Goal: Task Accomplishment & Management: Use online tool/utility

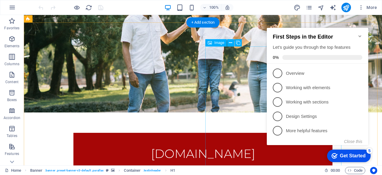
scroll to position [206, 0]
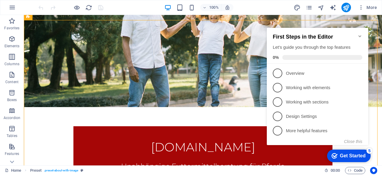
click at [361, 34] on icon "Minimize checklist" at bounding box center [360, 36] width 5 height 5
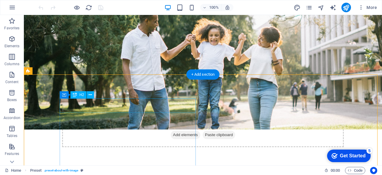
scroll to position [166, 0]
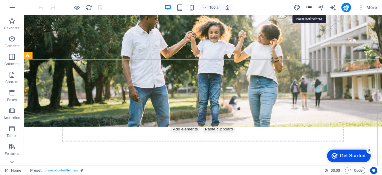
click at [311, 6] on icon "pages" at bounding box center [309, 7] width 7 height 7
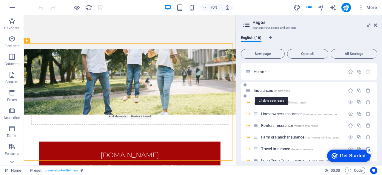
click at [263, 90] on span "Insurances /insurances" at bounding box center [272, 90] width 36 height 4
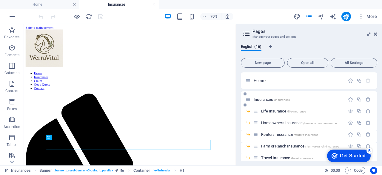
scroll to position [0, 0]
click at [308, 12] on div "More" at bounding box center [337, 17] width 86 height 10
click at [309, 13] on icon "pages" at bounding box center [309, 16] width 7 height 7
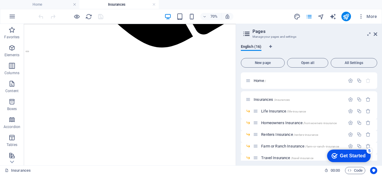
scroll to position [445, 0]
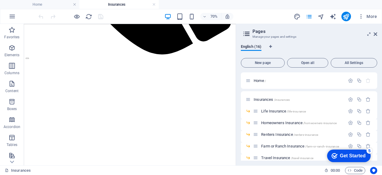
click at [373, 34] on header "Pages Manage your pages and settings" at bounding box center [309, 32] width 135 height 16
click at [377, 33] on icon at bounding box center [376, 34] width 4 height 5
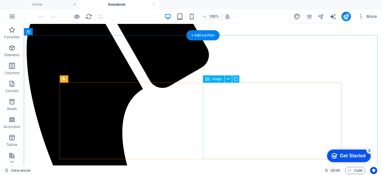
scroll to position [189, 0]
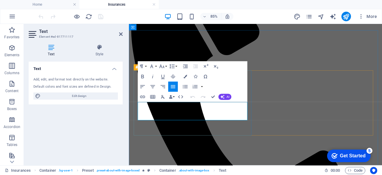
drag, startPoint x: 186, startPoint y: 132, endPoint x: 138, endPoint y: 117, distance: 50.5
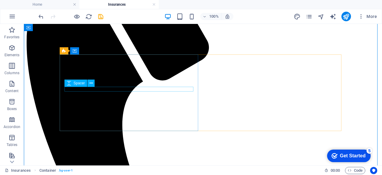
scroll to position [196, 0]
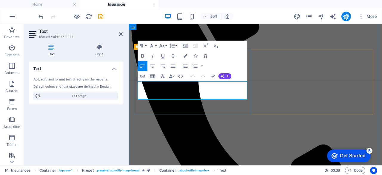
scroll to position [192, 0]
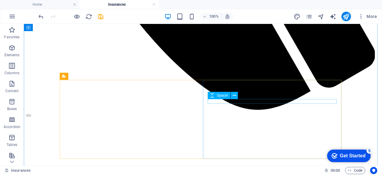
scroll to position [476, 0]
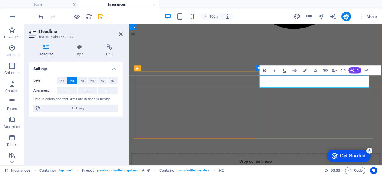
scroll to position [473, 0]
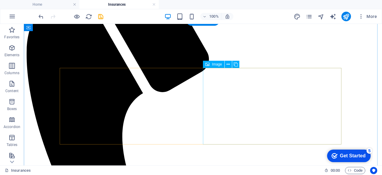
scroll to position [171, 0]
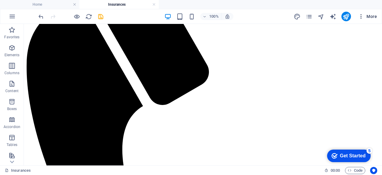
click at [361, 15] on icon "button" at bounding box center [361, 16] width 6 height 6
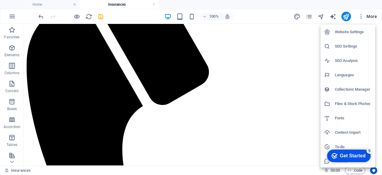
click at [309, 16] on div at bounding box center [191, 87] width 382 height 175
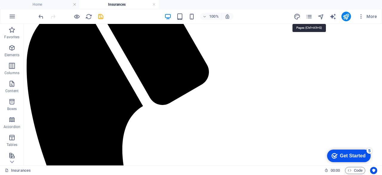
click at [309, 16] on icon "pages" at bounding box center [309, 16] width 7 height 7
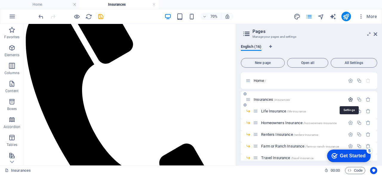
click at [348, 98] on icon "button" at bounding box center [350, 99] width 5 height 5
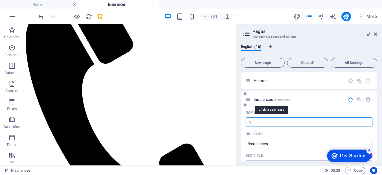
type input "I"
type input "/insurance"
type input "Insurance"
type input "/"
type input "Leistun"
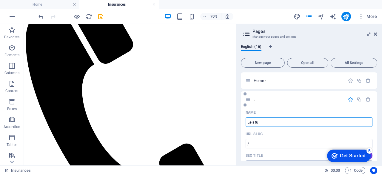
type input "/leist"
type input "Leist"
type input "Leistungen"
type input "/leistungen"
type input "Leistungen"
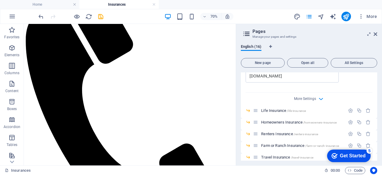
scroll to position [224, 0]
type input "Leistungen"
click at [370, 111] on icon "button" at bounding box center [368, 109] width 5 height 5
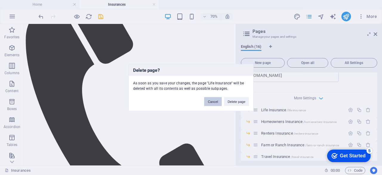
click at [216, 99] on button "Cancel" at bounding box center [212, 101] width 17 height 9
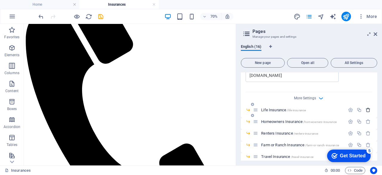
click at [366, 109] on icon "button" at bounding box center [368, 109] width 5 height 5
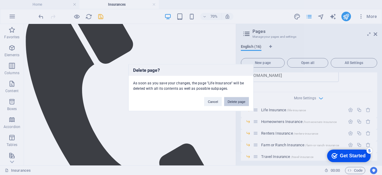
click at [230, 101] on button "Delete page" at bounding box center [236, 101] width 25 height 9
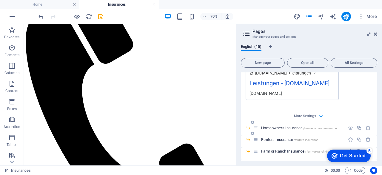
scroll to position [211, 0]
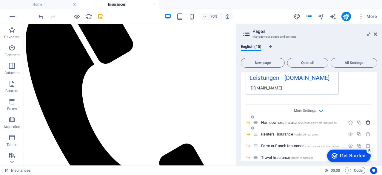
click at [366, 123] on icon "button" at bounding box center [368, 122] width 5 height 5
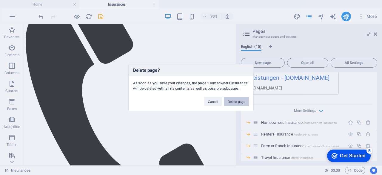
click at [239, 100] on button "Delete page" at bounding box center [236, 101] width 25 height 9
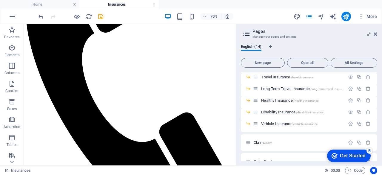
scroll to position [280, 0]
click at [367, 124] on icon "button" at bounding box center [368, 123] width 5 height 5
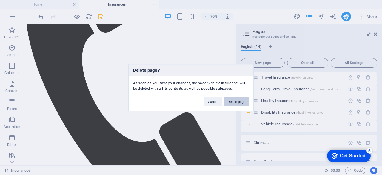
click at [239, 103] on button "Delete page" at bounding box center [236, 101] width 25 height 9
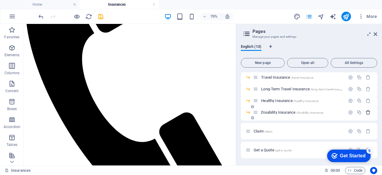
click at [370, 113] on icon "button" at bounding box center [368, 112] width 5 height 5
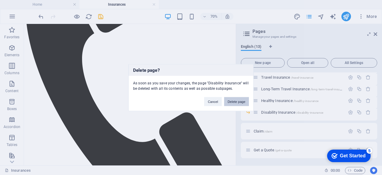
click at [238, 101] on button "Delete page" at bounding box center [236, 101] width 25 height 9
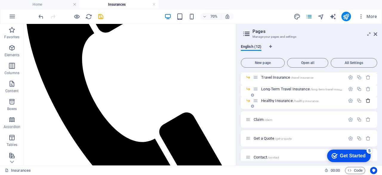
click at [368, 102] on icon "button" at bounding box center [368, 100] width 5 height 5
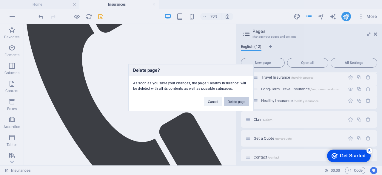
click at [234, 99] on button "Delete page" at bounding box center [236, 101] width 25 height 9
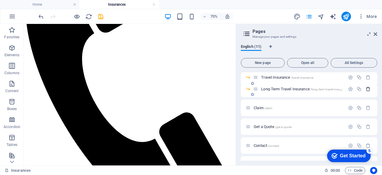
click at [368, 91] on icon "button" at bounding box center [368, 88] width 5 height 5
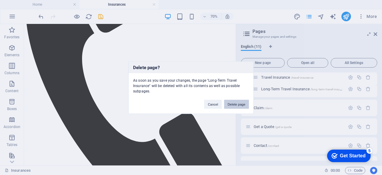
click at [232, 103] on button "Delete page" at bounding box center [236, 103] width 25 height 9
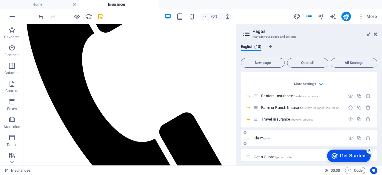
scroll to position [237, 0]
click at [368, 120] on icon "button" at bounding box center [368, 120] width 5 height 5
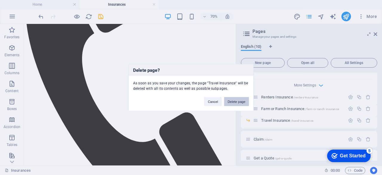
click at [238, 103] on button "Delete page" at bounding box center [236, 101] width 25 height 9
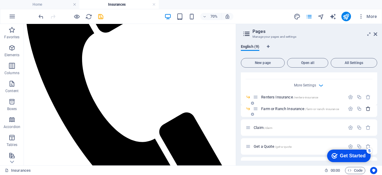
click at [370, 107] on button "button" at bounding box center [368, 108] width 9 height 5
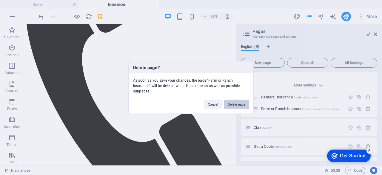
click at [237, 103] on button "Delete page" at bounding box center [236, 103] width 25 height 9
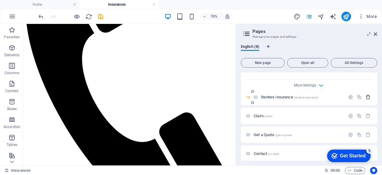
click at [369, 99] on icon "button" at bounding box center [368, 96] width 5 height 5
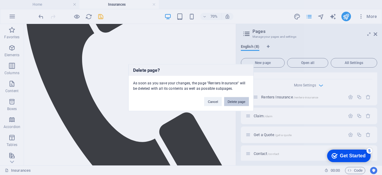
click at [239, 102] on button "Delete page" at bounding box center [236, 101] width 25 height 9
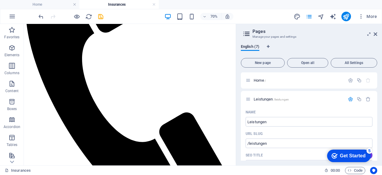
scroll to position [0, 0]
click at [374, 34] on icon at bounding box center [376, 34] width 4 height 5
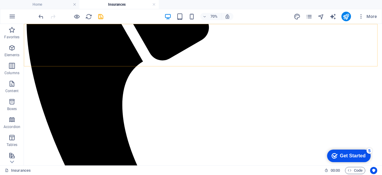
scroll to position [219, 0]
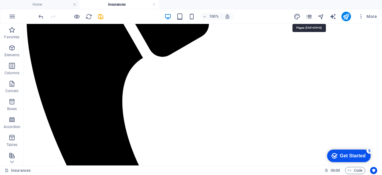
click at [308, 16] on icon "pages" at bounding box center [309, 16] width 7 height 7
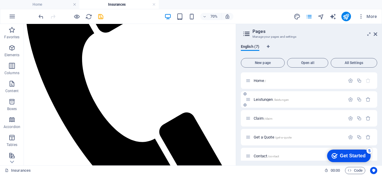
click at [274, 101] on div "Leistungen /leistungen" at bounding box center [295, 99] width 99 height 7
click at [257, 117] on span "Claim /claim" at bounding box center [263, 118] width 19 height 4
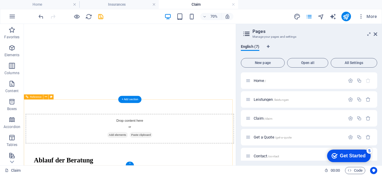
scroll to position [548, 0]
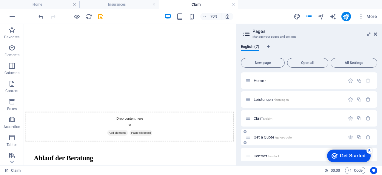
click at [265, 137] on span "Get a Quote /get-a-quote" at bounding box center [273, 137] width 38 height 4
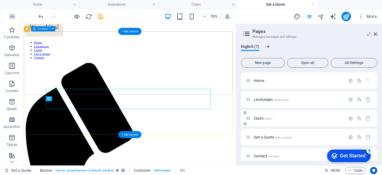
scroll to position [39, 0]
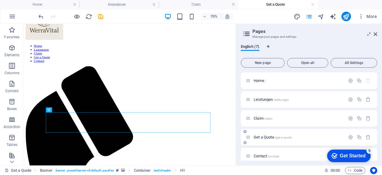
click at [265, 137] on span "Get a Quote /get-a-quote" at bounding box center [273, 137] width 38 height 4
click at [351, 137] on icon "button" at bounding box center [350, 136] width 5 height 5
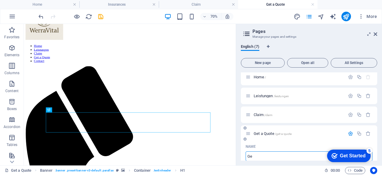
type input "G"
type input "/get-a-quot"
type input "Get a Quot"
type input "/"
type input "B"
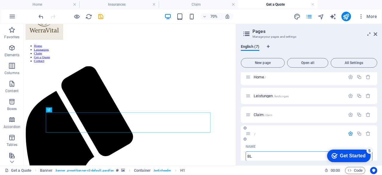
type input "/blo"
type input "BLo"
type input "B"
type input "/b"
type input "B"
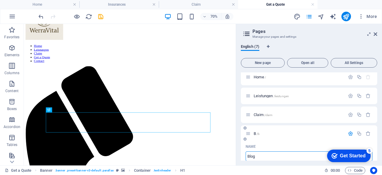
type input "Blog"
type input "/blog"
type input "Blog"
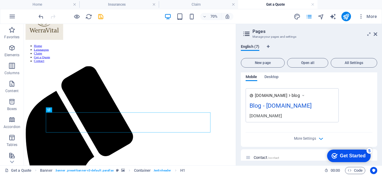
scroll to position [248, 0]
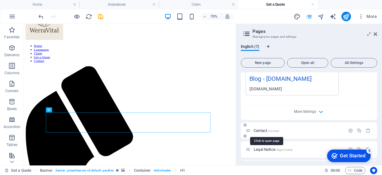
type input "Blog"
click at [267, 130] on span "Contact /contact" at bounding box center [266, 130] width 25 height 4
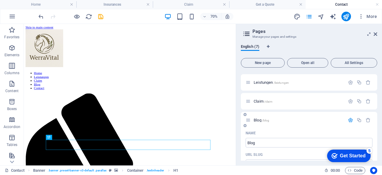
scroll to position [17, 0]
click at [349, 118] on icon "button" at bounding box center [350, 120] width 5 height 5
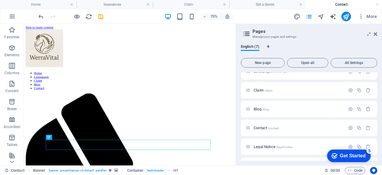
scroll to position [36, 0]
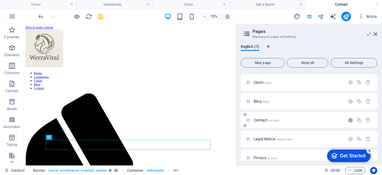
click at [349, 118] on icon "button" at bounding box center [350, 119] width 5 height 5
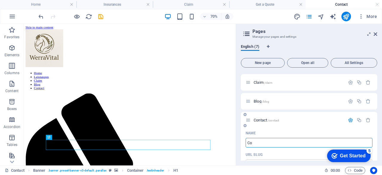
type input "C"
type input "/contac"
type input "Contac"
type input "/"
type input "Kontakt"
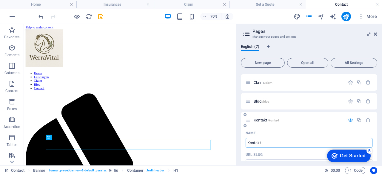
type input "/kontakt"
type input "Kontakt"
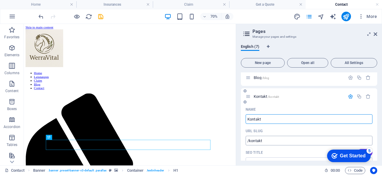
scroll to position [59, 0]
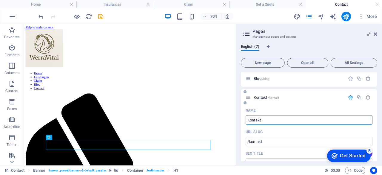
type input "Kontakt"
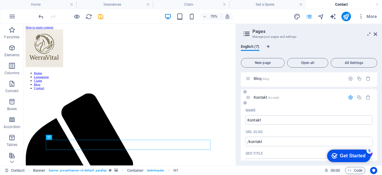
click at [350, 95] on icon "button" at bounding box center [350, 97] width 5 height 5
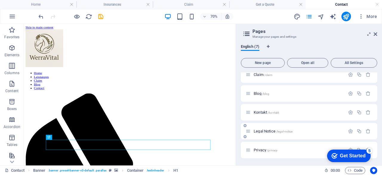
click at [261, 131] on span "Legal Notice /legal-notice" at bounding box center [273, 131] width 39 height 4
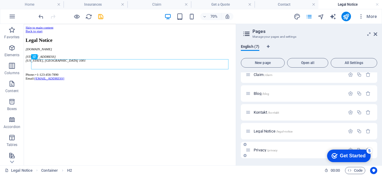
click at [261, 147] on div "Privacy /privacy" at bounding box center [295, 149] width 99 height 7
click at [260, 148] on span "Privacy /privacy" at bounding box center [266, 150] width 24 height 4
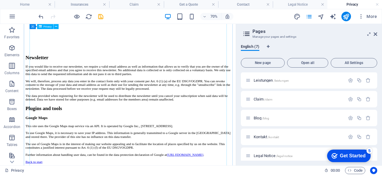
scroll to position [1319, 0]
click at [377, 6] on link at bounding box center [378, 5] width 4 height 6
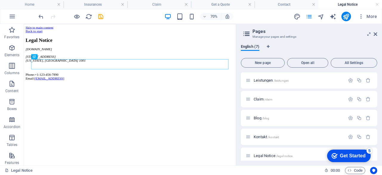
click at [379, 3] on h4 "Legal Notice" at bounding box center [351, 4] width 64 height 7
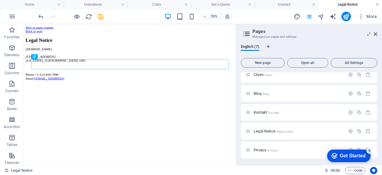
click at [378, 4] on link at bounding box center [378, 5] width 4 height 6
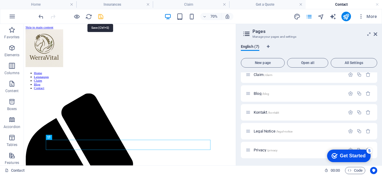
click at [100, 16] on icon "save" at bounding box center [100, 16] width 7 height 7
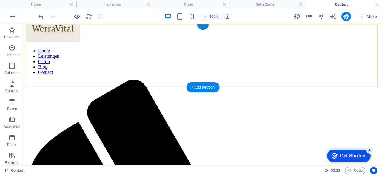
scroll to position [0, 0]
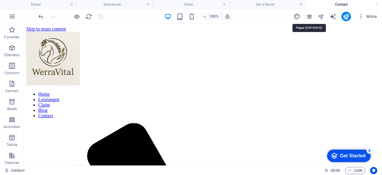
click at [309, 16] on icon "pages" at bounding box center [309, 16] width 7 height 7
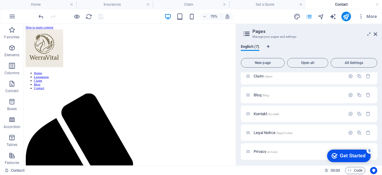
scroll to position [44, 0]
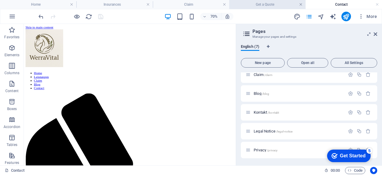
click at [301, 4] on link at bounding box center [301, 5] width 4 height 6
click at [314, 5] on link at bounding box center [313, 5] width 4 height 6
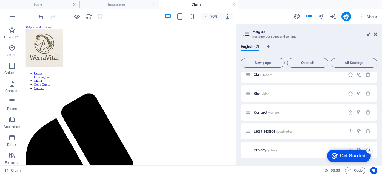
scroll to position [513, 0]
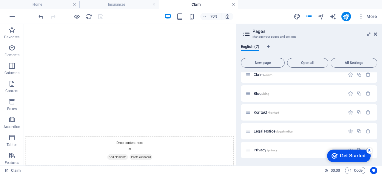
click at [235, 5] on link at bounding box center [234, 5] width 4 height 6
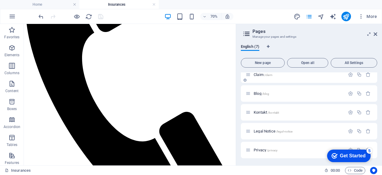
scroll to position [0, 0]
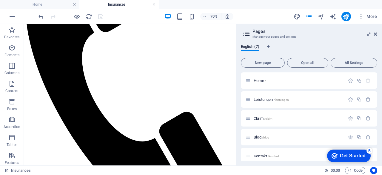
click at [152, 4] on link at bounding box center [154, 5] width 4 height 6
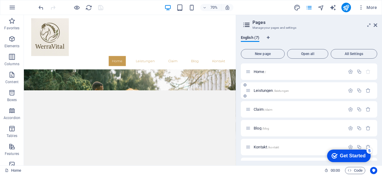
click at [262, 88] on div "Leistungen /leistungen" at bounding box center [295, 90] width 99 height 7
click at [261, 90] on span "Leistungen /leistungen" at bounding box center [271, 90] width 35 height 4
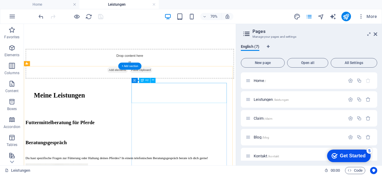
scroll to position [608, 0]
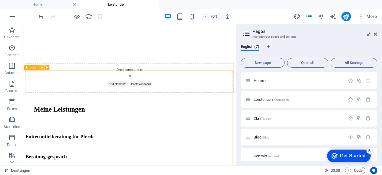
click at [41, 68] on icon at bounding box center [41, 67] width 2 height 4
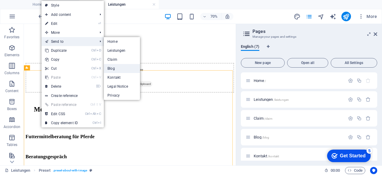
click at [114, 66] on link "Blog" at bounding box center [122, 68] width 36 height 9
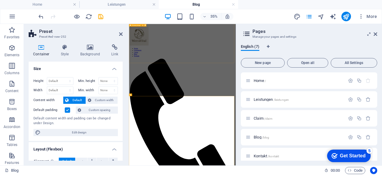
scroll to position [655, 0]
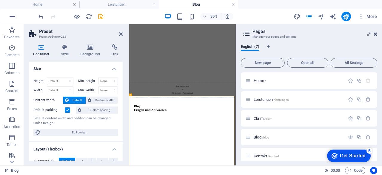
click at [376, 33] on icon at bounding box center [376, 34] width 4 height 5
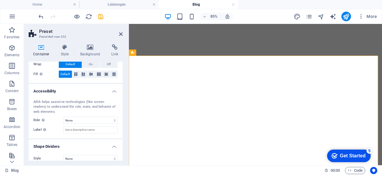
scroll to position [132, 0]
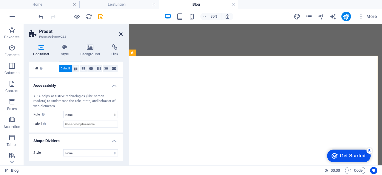
click at [120, 34] on icon at bounding box center [121, 34] width 4 height 5
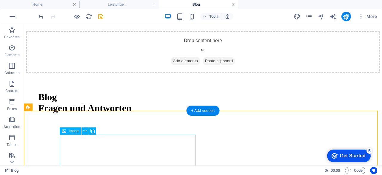
scroll to position [728, 0]
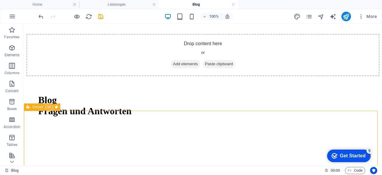
click at [49, 109] on icon at bounding box center [48, 107] width 3 height 6
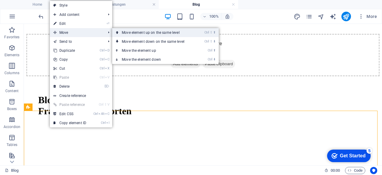
click at [130, 35] on link "Ctrl ⇧ ⬆ Move element up on the same level" at bounding box center [154, 32] width 84 height 9
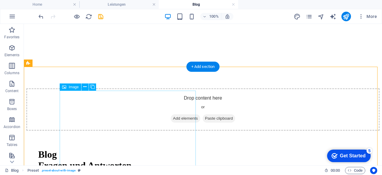
scroll to position [678, 0]
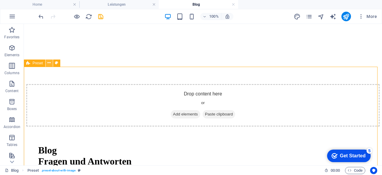
click at [50, 63] on icon at bounding box center [48, 63] width 3 height 6
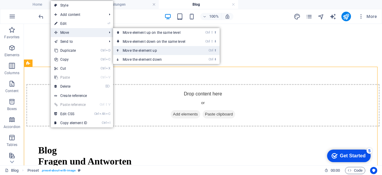
click at [142, 50] on link "Ctrl ⬆ Move the element up" at bounding box center [155, 50] width 84 height 9
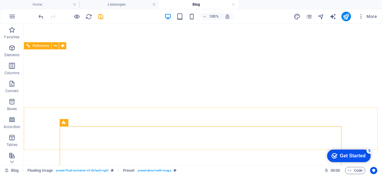
scroll to position [609, 0]
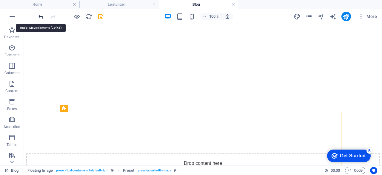
click at [42, 16] on icon "undo" at bounding box center [41, 16] width 7 height 7
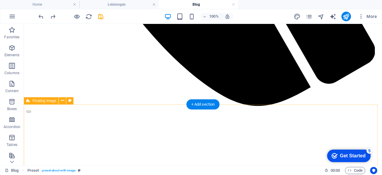
scroll to position [480, 0]
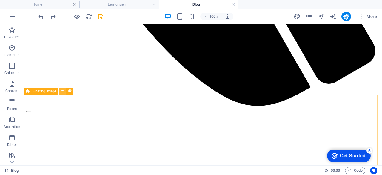
click at [61, 92] on icon at bounding box center [62, 91] width 3 height 6
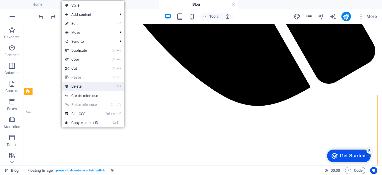
click at [73, 83] on link "⌦ Delete" at bounding box center [82, 86] width 40 height 9
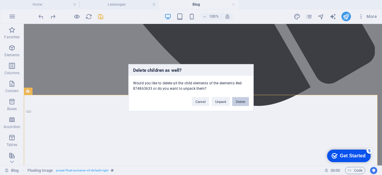
click at [246, 101] on button "Delete" at bounding box center [240, 101] width 17 height 9
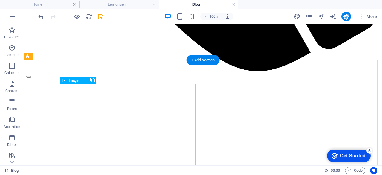
scroll to position [513, 0]
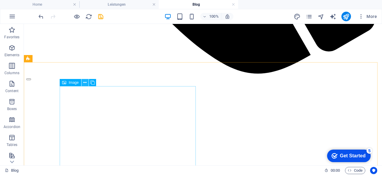
click at [86, 81] on icon at bounding box center [84, 82] width 3 height 6
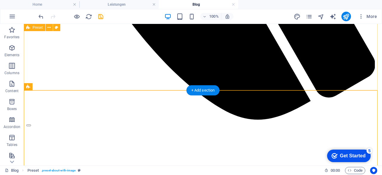
scroll to position [453, 0]
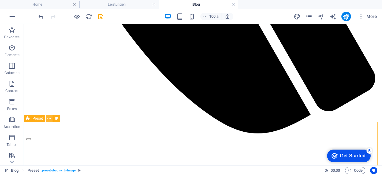
click at [49, 118] on icon at bounding box center [48, 118] width 3 height 6
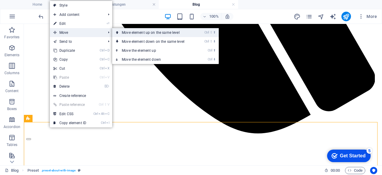
click at [132, 36] on link "Ctrl ⇧ ⬆ Move element up on the same level" at bounding box center [154, 32] width 84 height 9
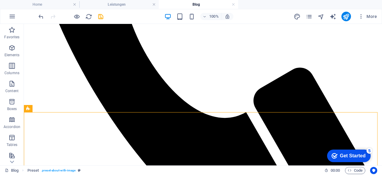
scroll to position [334, 0]
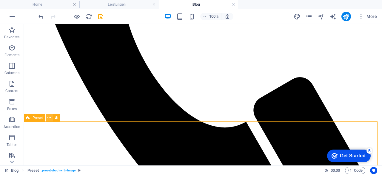
click at [49, 116] on icon at bounding box center [48, 118] width 3 height 6
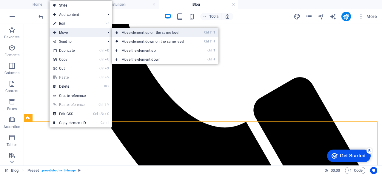
click at [132, 32] on link "Ctrl ⇧ ⬆ Move element up on the same level" at bounding box center [154, 32] width 84 height 9
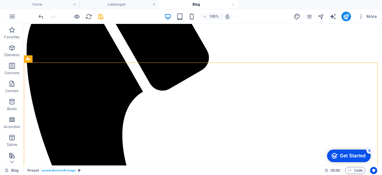
scroll to position [189, 0]
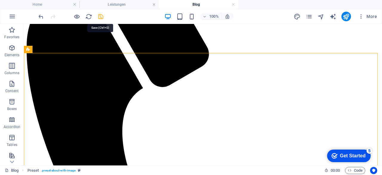
click at [100, 16] on icon "save" at bounding box center [100, 16] width 7 height 7
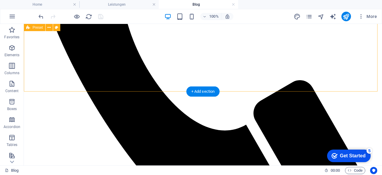
scroll to position [325, 0]
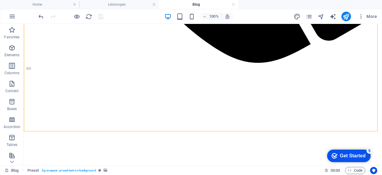
scroll to position [523, 0]
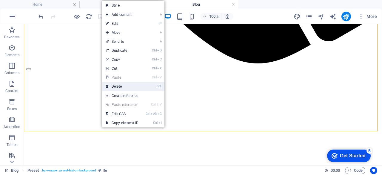
click at [124, 89] on link "⌦ Delete" at bounding box center [122, 86] width 40 height 9
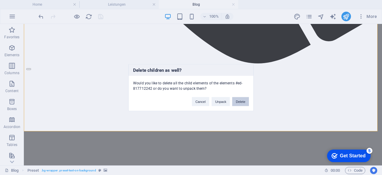
click at [241, 103] on button "Delete" at bounding box center [240, 101] width 17 height 9
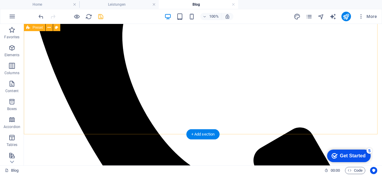
scroll to position [283, 0]
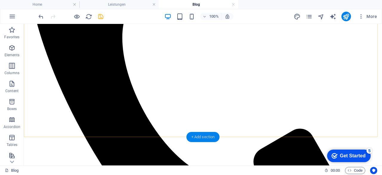
click at [198, 133] on div "+ Add section" at bounding box center [203, 137] width 33 height 10
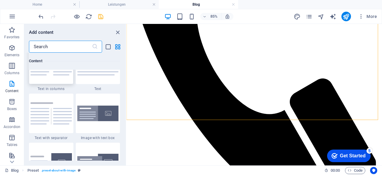
scroll to position [1071, 0]
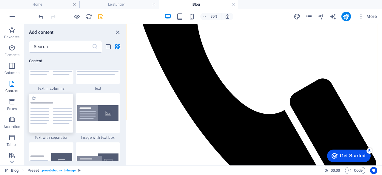
click at [58, 105] on img at bounding box center [51, 113] width 42 height 22
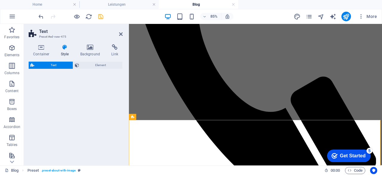
select select "rem"
select select "px"
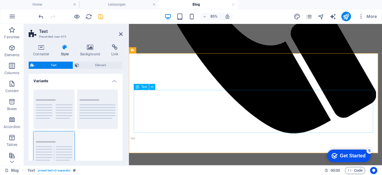
scroll to position [353, 0]
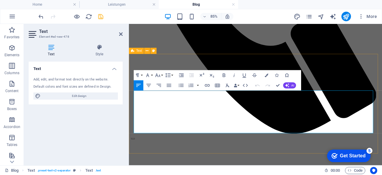
drag, startPoint x: 251, startPoint y: 148, endPoint x: 131, endPoint y: 101, distance: 128.8
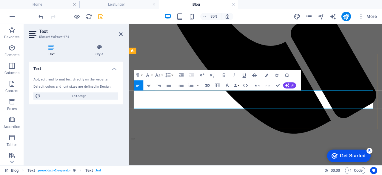
drag, startPoint x: 138, startPoint y: 104, endPoint x: 246, endPoint y: 122, distance: 109.9
drag, startPoint x: 287, startPoint y: 106, endPoint x: 317, endPoint y: 126, distance: 36.5
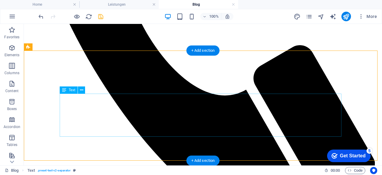
scroll to position [369, 0]
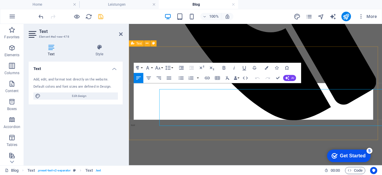
scroll to position [362, 0]
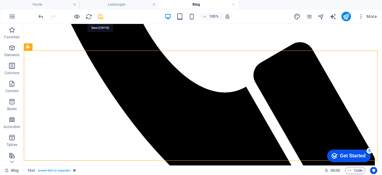
click at [102, 15] on icon "save" at bounding box center [100, 16] width 7 height 7
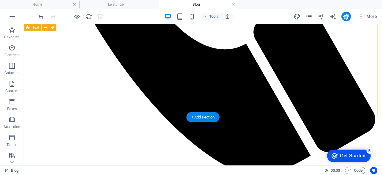
scroll to position [412, 0]
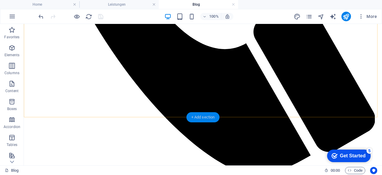
click at [214, 119] on div "+ Add section" at bounding box center [203, 117] width 33 height 10
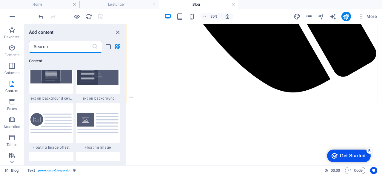
scroll to position [1256, 0]
click at [105, 120] on img at bounding box center [98, 122] width 42 height 19
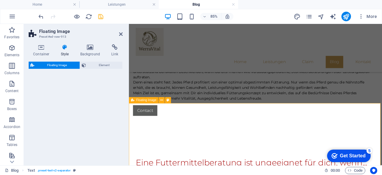
select select "%"
select select "rem"
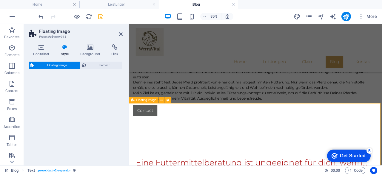
select select "preset-float-container-v3-default"
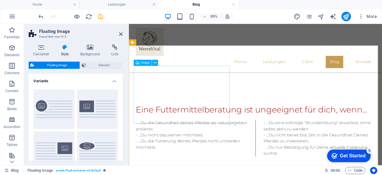
scroll to position [465, 0]
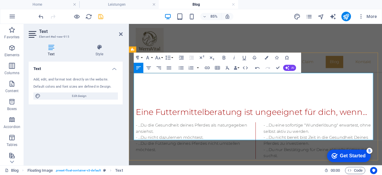
drag, startPoint x: 254, startPoint y: 93, endPoint x: 341, endPoint y: 144, distance: 101.0
drag, startPoint x: 255, startPoint y: 85, endPoint x: 384, endPoint y: 155, distance: 146.4
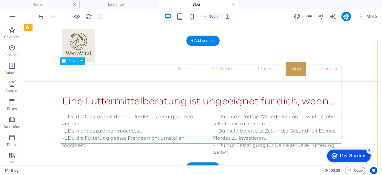
scroll to position [487, 0]
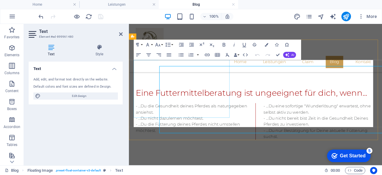
scroll to position [480, 0]
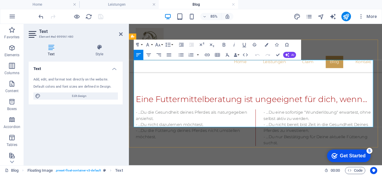
drag, startPoint x: 254, startPoint y: 70, endPoint x: 386, endPoint y: 140, distance: 149.9
copy div "Was passiert bei einer Futterberatung? Ich ermittle den täglichen Bedarf von De…"
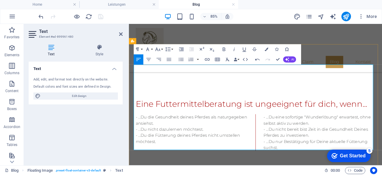
scroll to position [468, 0]
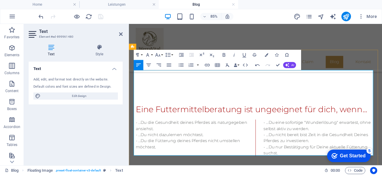
drag, startPoint x: 253, startPoint y: 81, endPoint x: 351, endPoint y: 77, distance: 98.7
click at [223, 54] on icon "button" at bounding box center [224, 55] width 6 height 6
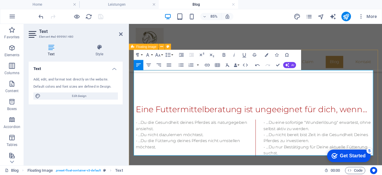
drag, startPoint x: 354, startPoint y: 82, endPoint x: 253, endPoint y: 81, distance: 100.7
click at [161, 52] on button "Font Size" at bounding box center [159, 55] width 10 height 10
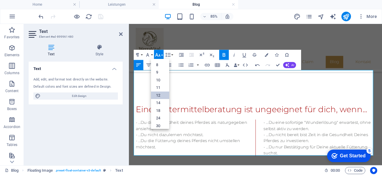
click at [164, 92] on link "12" at bounding box center [160, 95] width 18 height 8
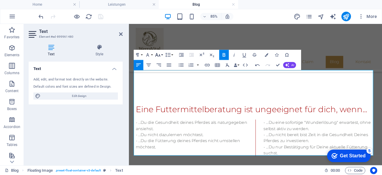
click at [161, 56] on button "Font Size" at bounding box center [159, 55] width 10 height 10
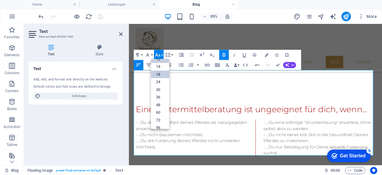
click at [162, 73] on link "18" at bounding box center [160, 75] width 18 height 8
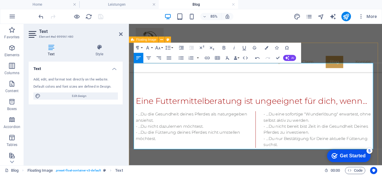
scroll to position [479, 0]
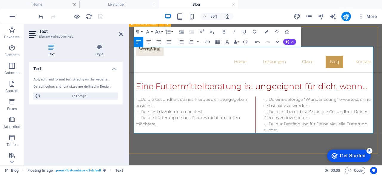
scroll to position [495, 0]
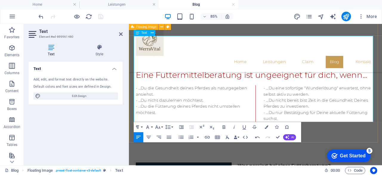
scroll to position [513, 0]
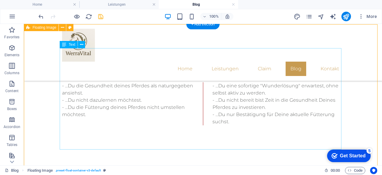
scroll to position [505, 0]
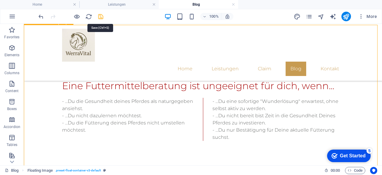
click at [103, 19] on icon "save" at bounding box center [100, 16] width 7 height 7
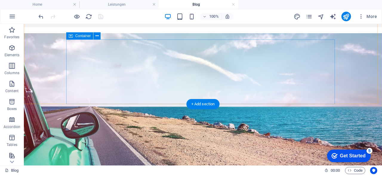
scroll to position [140, 0]
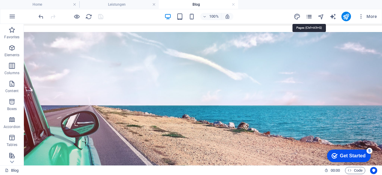
click at [311, 16] on icon "pages" at bounding box center [309, 16] width 7 height 7
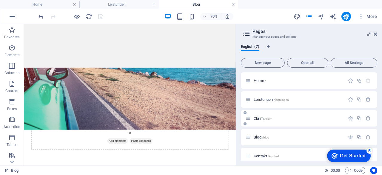
click at [257, 119] on span "Claim /claim" at bounding box center [263, 118] width 19 height 4
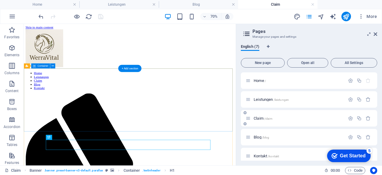
scroll to position [0, 0]
click at [374, 33] on icon at bounding box center [376, 34] width 4 height 5
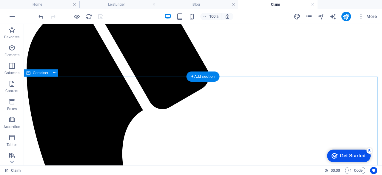
scroll to position [167, 0]
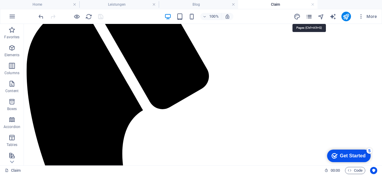
click at [309, 18] on icon "pages" at bounding box center [309, 16] width 7 height 7
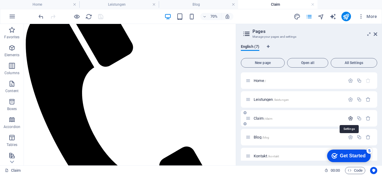
click at [348, 117] on icon "button" at bounding box center [350, 118] width 5 height 5
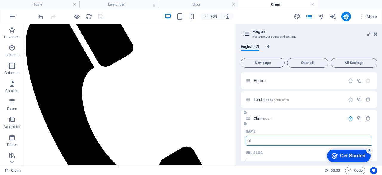
type input "C"
type input "/clai"
type input "Clai"
type input "/"
type input "Abla"
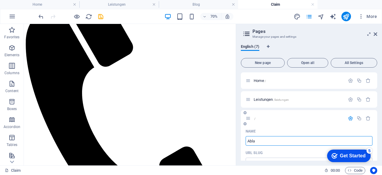
type input "/ab"
type input "Ab"
type input "Ablauf"
type input "/ablauf"
type input "Ablauf"
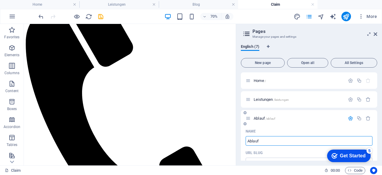
type input "Ablauf"
click at [350, 117] on icon "button" at bounding box center [350, 118] width 5 height 5
click at [247, 33] on icon at bounding box center [246, 34] width 9 height 8
click at [376, 32] on icon at bounding box center [376, 34] width 4 height 5
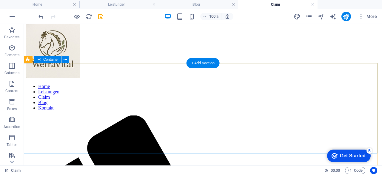
scroll to position [0, 0]
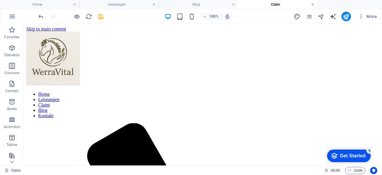
click at [313, 5] on link at bounding box center [313, 5] width 4 height 6
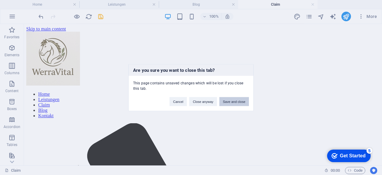
click at [228, 101] on button "Save and close" at bounding box center [235, 101] width 30 height 9
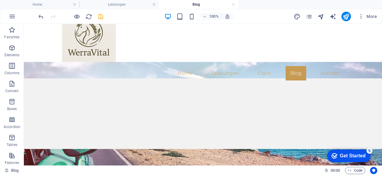
scroll to position [16, 0]
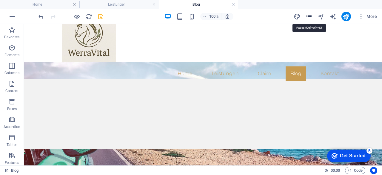
click at [310, 16] on icon "pages" at bounding box center [309, 16] width 7 height 7
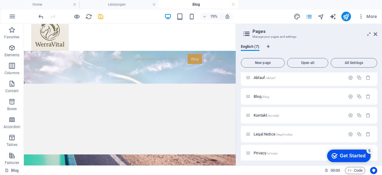
scroll to position [44, 0]
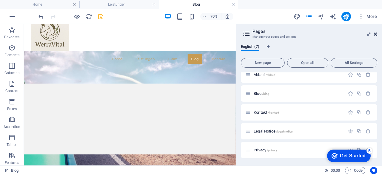
click at [376, 32] on icon at bounding box center [376, 34] width 4 height 5
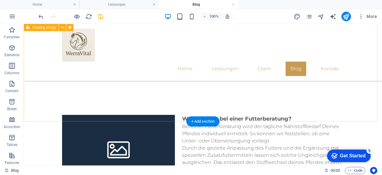
scroll to position [557, 0]
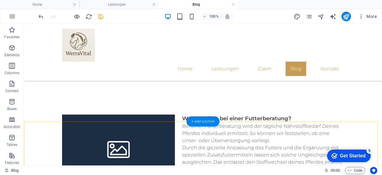
click at [210, 120] on div "+ Add section" at bounding box center [203, 121] width 33 height 10
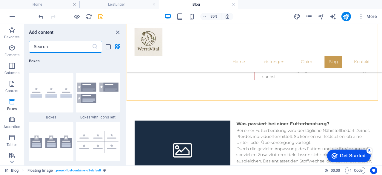
scroll to position [1693, 0]
click at [95, 102] on img at bounding box center [98, 93] width 42 height 20
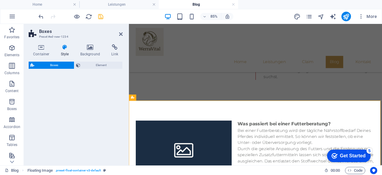
select select "rem"
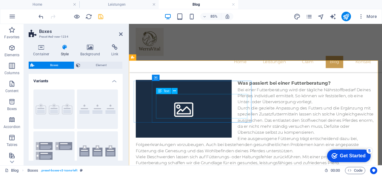
scroll to position [606, 0]
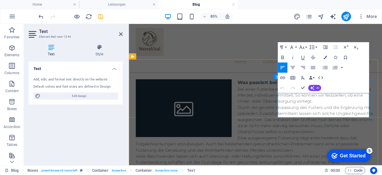
drag, startPoint x: 401, startPoint y: 128, endPoint x: 303, endPoint y: 102, distance: 101.6
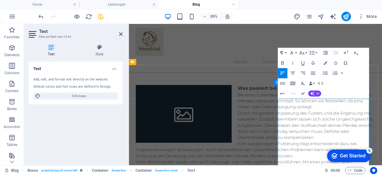
scroll to position [612, 0]
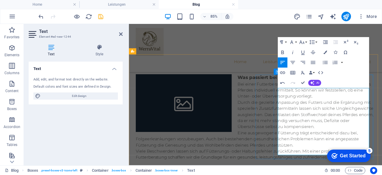
drag, startPoint x: 305, startPoint y: 102, endPoint x: 393, endPoint y: 177, distance: 115.9
copy p "Als staatlich geprüfte Futtermittelberaterin spielt die Wissenschaft hinter der…"
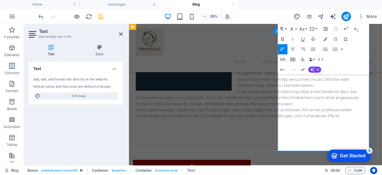
scroll to position [660, 0]
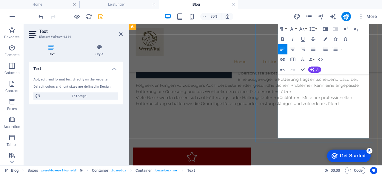
scroll to position [676, 0]
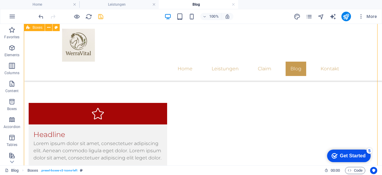
scroll to position [740, 0]
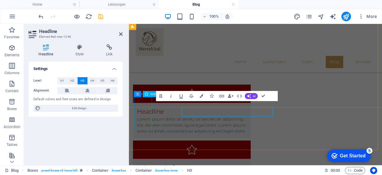
scroll to position [732, 0]
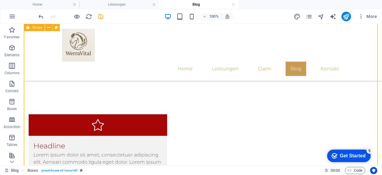
scroll to position [761, 0]
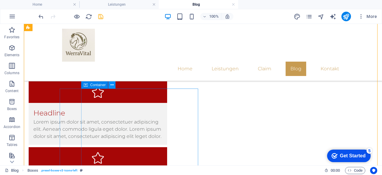
click at [111, 86] on icon at bounding box center [112, 85] width 3 height 6
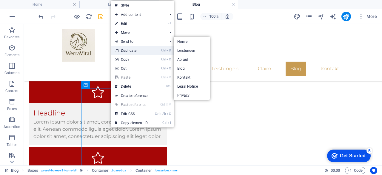
click at [145, 49] on link "Ctrl D Duplicate" at bounding box center [131, 50] width 40 height 9
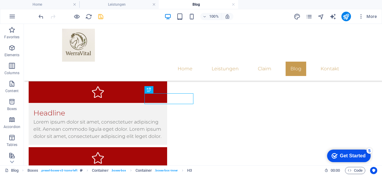
drag, startPoint x: 189, startPoint y: 94, endPoint x: 204, endPoint y: 96, distance: 15.7
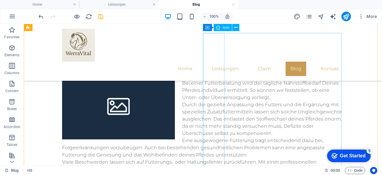
scroll to position [589, 0]
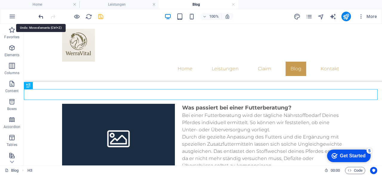
click at [39, 13] on icon "undo" at bounding box center [41, 16] width 7 height 7
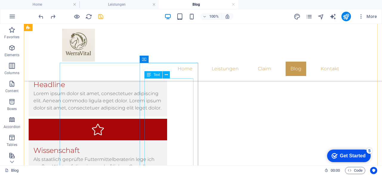
scroll to position [787, 0]
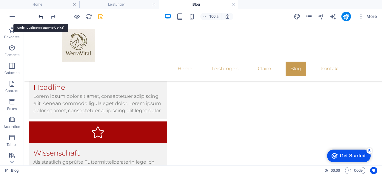
click at [41, 17] on icon "undo" at bounding box center [41, 16] width 7 height 7
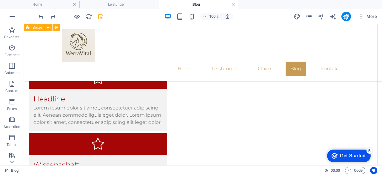
scroll to position [774, 0]
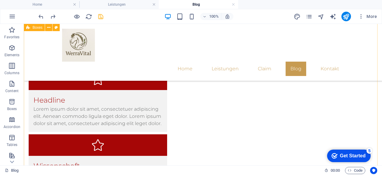
drag, startPoint x: 205, startPoint y: 137, endPoint x: 167, endPoint y: 120, distance: 41.8
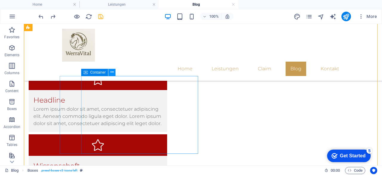
click at [113, 73] on icon at bounding box center [112, 72] width 3 height 6
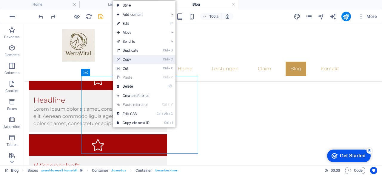
click at [140, 59] on link "Ctrl C Copy" at bounding box center [133, 59] width 40 height 9
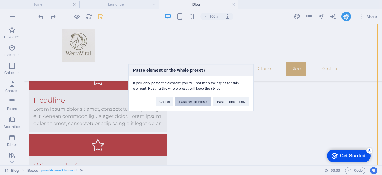
click at [202, 101] on button "Paste whole Preset" at bounding box center [194, 101] width 36 height 9
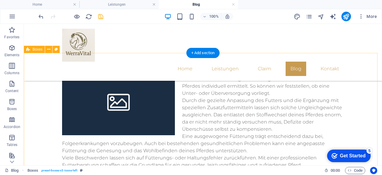
scroll to position [626, 0]
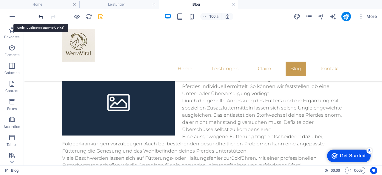
click at [39, 17] on icon "undo" at bounding box center [41, 16] width 7 height 7
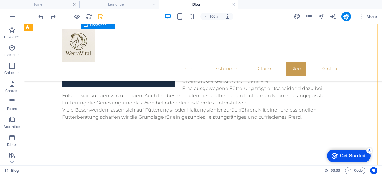
scroll to position [674, 0]
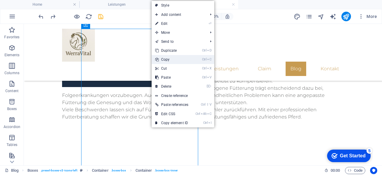
click at [181, 59] on link "Ctrl C Copy" at bounding box center [172, 59] width 40 height 9
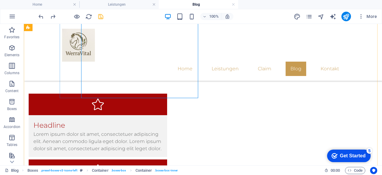
scroll to position [759, 0]
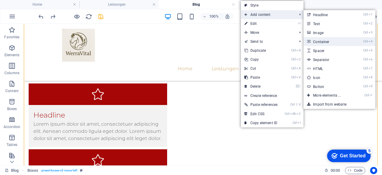
click at [321, 40] on link "Ctrl 4 Container" at bounding box center [328, 41] width 49 height 9
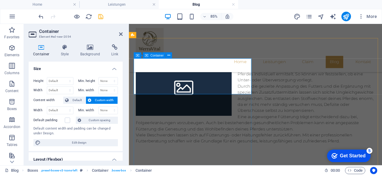
scroll to position [630, 0]
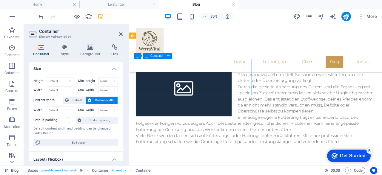
drag, startPoint x: 241, startPoint y: 85, endPoint x: 259, endPoint y: 105, distance: 26.4
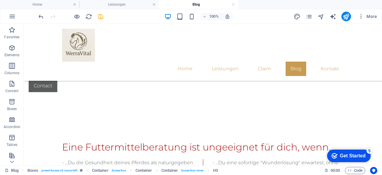
scroll to position [442, 0]
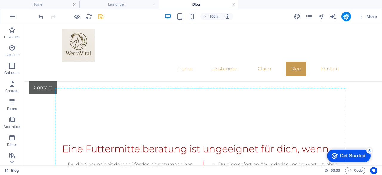
drag, startPoint x: 137, startPoint y: 91, endPoint x: 235, endPoint y: 189, distance: 138.2
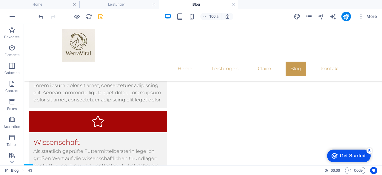
click at [249, 126] on div "Home Leistungen Claim Blog Kontakt Drop content here or Add elements Paste clip…" at bounding box center [203, 19] width 358 height 1647
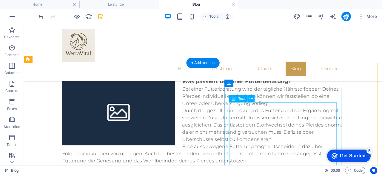
scroll to position [610, 0]
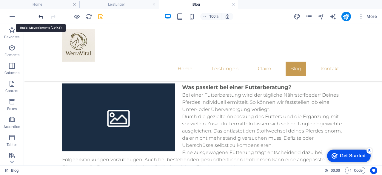
click at [44, 15] on icon "undo" at bounding box center [41, 16] width 7 height 7
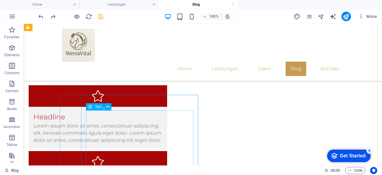
scroll to position [760, 0]
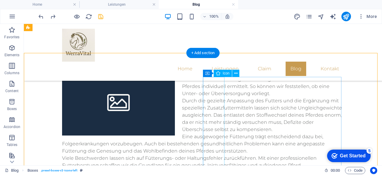
scroll to position [625, 0]
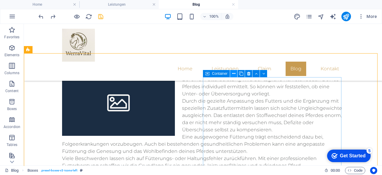
click at [235, 75] on icon at bounding box center [233, 74] width 3 height 6
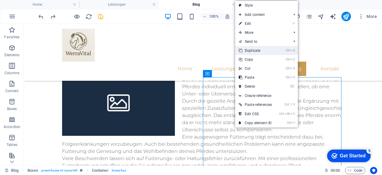
click at [259, 51] on link "Ctrl D Duplicate" at bounding box center [255, 50] width 40 height 9
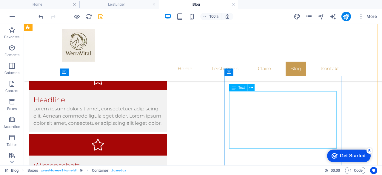
scroll to position [774, 0]
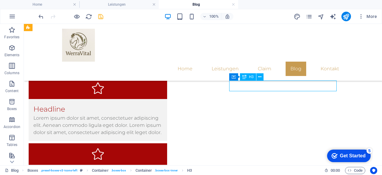
scroll to position [767, 0]
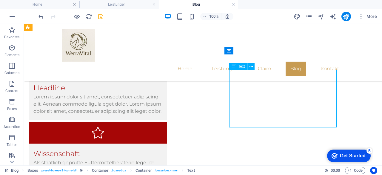
scroll to position [788, 0]
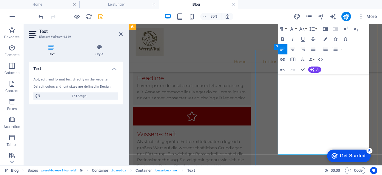
scroll to position [813, 0]
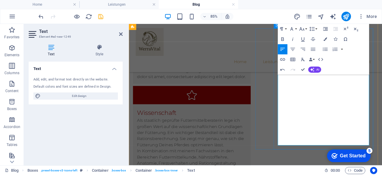
drag, startPoint x: 380, startPoint y: 162, endPoint x: 304, endPoint y: 105, distance: 94.9
copy p "Ich kann gut nachvollziehen, wie Du dich fühlst. Die richtige Fütterung für Dei…"
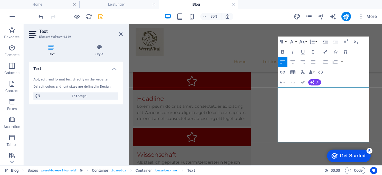
scroll to position [758, 0]
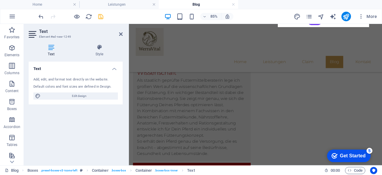
scroll to position [899, 0]
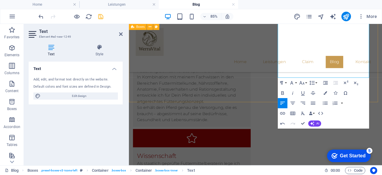
drag, startPoint x: 304, startPoint y: 104, endPoint x: 366, endPoint y: 93, distance: 62.9
copy div "Ich kann gut nachvollziehen, wie Du dich fühlst. Die richtige Fütterung für Dei…"
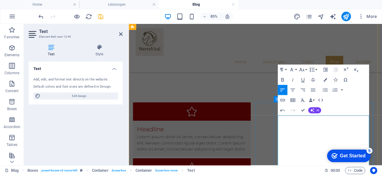
scroll to position [730, 0]
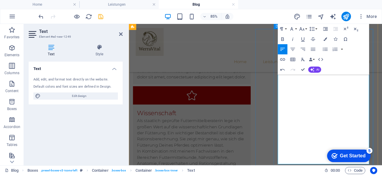
scroll to position [812, 0]
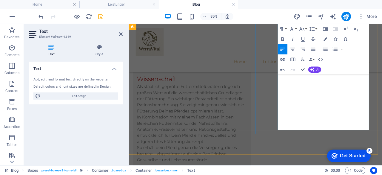
scroll to position [853, 0]
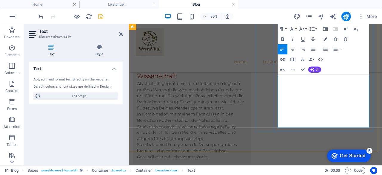
scroll to position [858, 0]
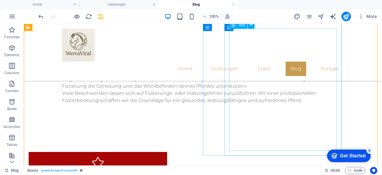
scroll to position [691, 0]
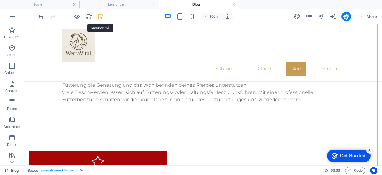
click at [101, 15] on icon "save" at bounding box center [100, 16] width 7 height 7
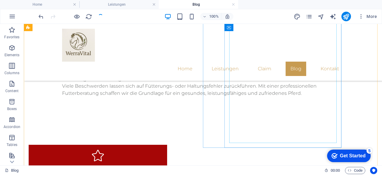
scroll to position [698, 0]
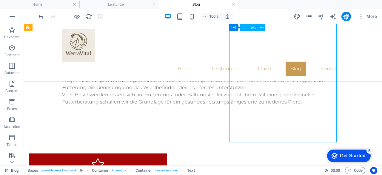
scroll to position [687, 0]
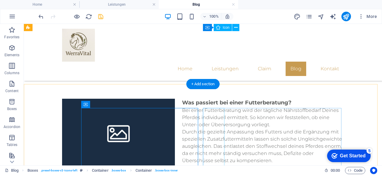
scroll to position [611, 0]
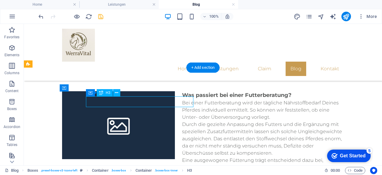
scroll to position [604, 0]
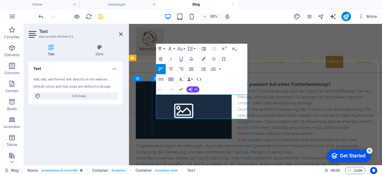
drag, startPoint x: 259, startPoint y: 132, endPoint x: 160, endPoint y: 107, distance: 103.0
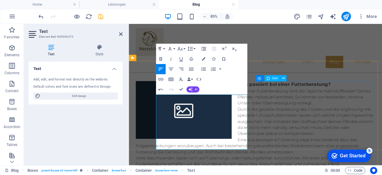
scroll to position [610, 0]
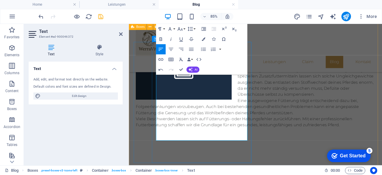
scroll to position [650, 0]
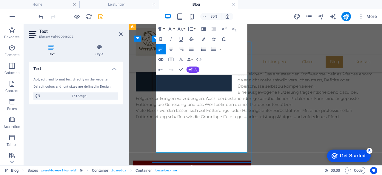
scroll to position [658, 0]
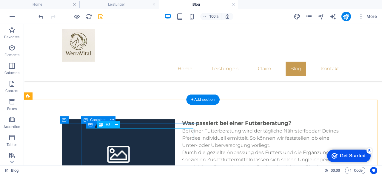
scroll to position [574, 0]
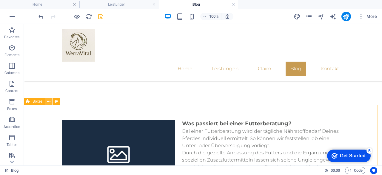
click at [49, 104] on icon at bounding box center [48, 101] width 3 height 6
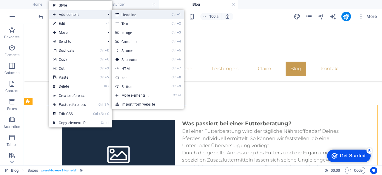
click at [137, 15] on link "Ctrl 1 Headline" at bounding box center [136, 14] width 49 height 9
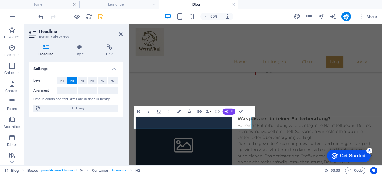
scroll to position [562, 0]
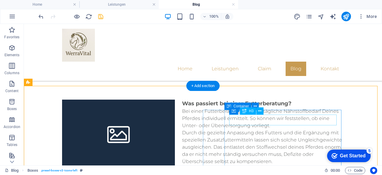
scroll to position [594, 0]
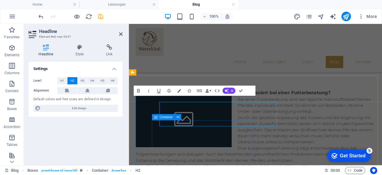
scroll to position [587, 0]
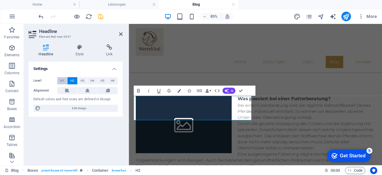
click at [60, 78] on span "H1" at bounding box center [62, 80] width 4 height 7
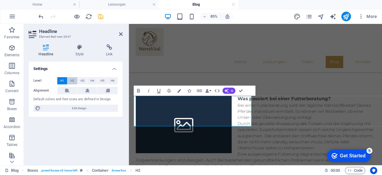
click at [75, 79] on button "H2" at bounding box center [73, 80] width 10 height 7
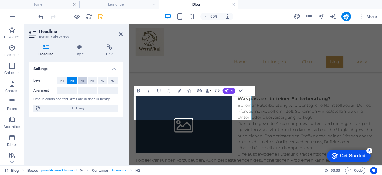
click at [85, 79] on button "H3" at bounding box center [83, 80] width 10 height 7
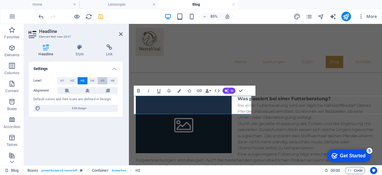
click at [102, 79] on span "H5" at bounding box center [103, 80] width 4 height 7
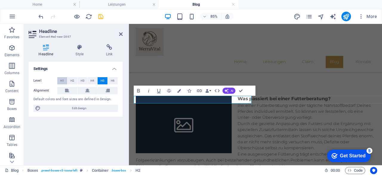
click at [66, 82] on button "H1" at bounding box center [62, 80] width 10 height 7
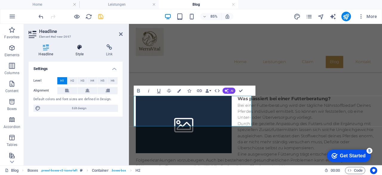
click at [79, 50] on icon at bounding box center [80, 47] width 28 height 6
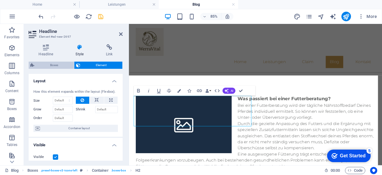
click at [52, 64] on span "Boxes" at bounding box center [54, 65] width 36 height 7
select select "rem"
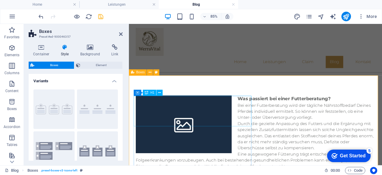
click at [161, 93] on icon at bounding box center [159, 92] width 3 height 5
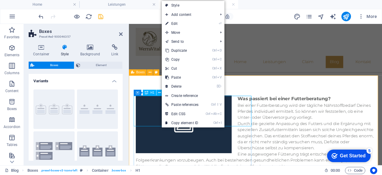
drag, startPoint x: 295, startPoint y: 136, endPoint x: 140, endPoint y: 128, distance: 155.0
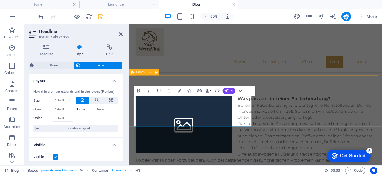
drag, startPoint x: 246, startPoint y: 135, endPoint x: 136, endPoint y: 110, distance: 113.1
copy h1 "Futtermittelberatung bedeutet für mich:"
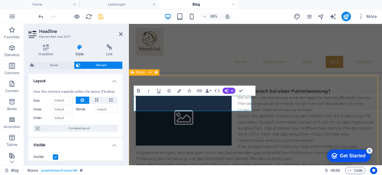
scroll to position [594, 0]
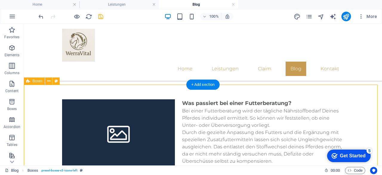
click at [49, 80] on icon at bounding box center [48, 81] width 3 height 6
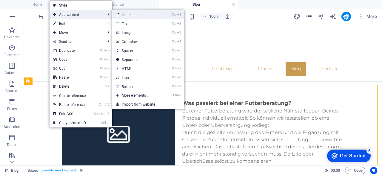
click at [124, 13] on link "Ctrl 1 Headline" at bounding box center [136, 14] width 49 height 9
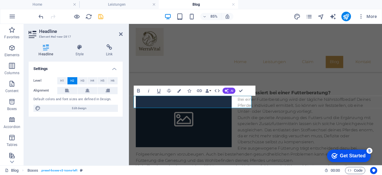
scroll to position [587, 0]
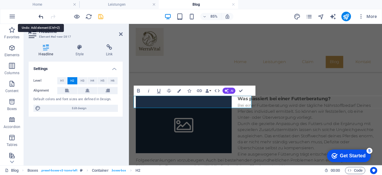
click at [42, 16] on icon "undo" at bounding box center [41, 16] width 7 height 7
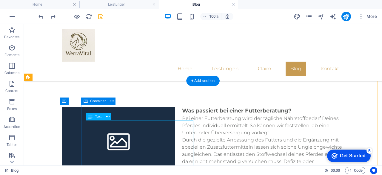
scroll to position [599, 0]
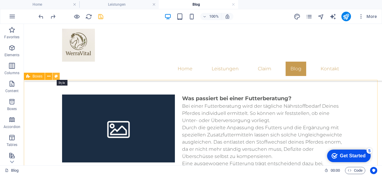
click at [56, 74] on icon at bounding box center [56, 76] width 3 height 6
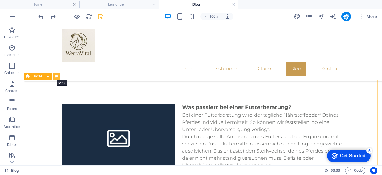
scroll to position [591, 0]
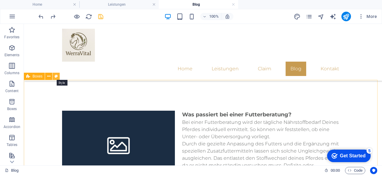
select select "rem"
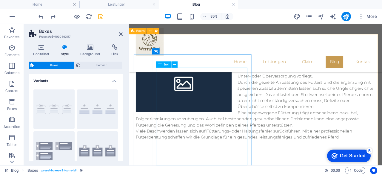
scroll to position [635, 0]
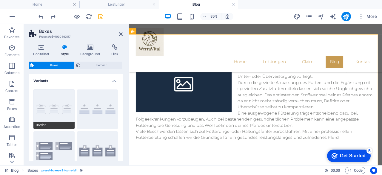
click at [63, 107] on button "Border" at bounding box center [53, 108] width 41 height 39
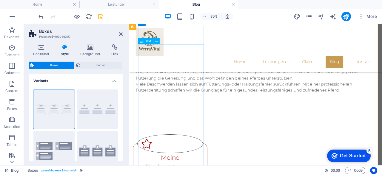
scroll to position [691, 0]
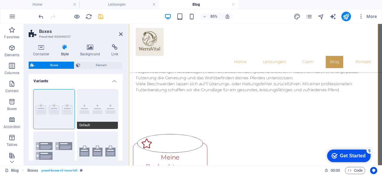
click at [97, 108] on button "Default" at bounding box center [97, 108] width 41 height 39
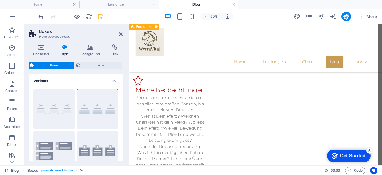
scroll to position [763, 0]
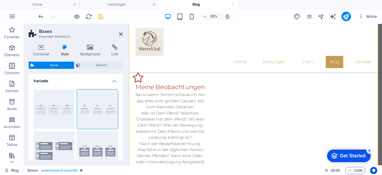
click at [99, 136] on button "Icons outside" at bounding box center [97, 150] width 41 height 39
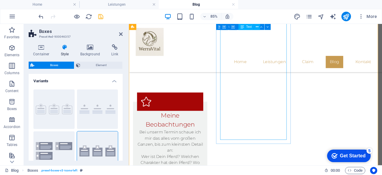
scroll to position [739, 0]
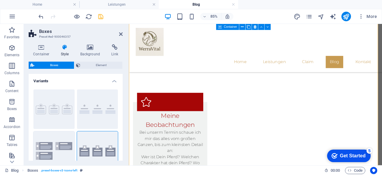
click at [58, 152] on button "Icons left" at bounding box center [53, 150] width 41 height 39
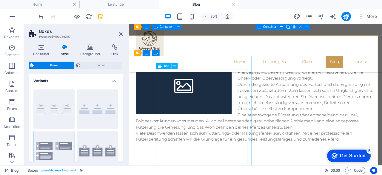
scroll to position [633, 0]
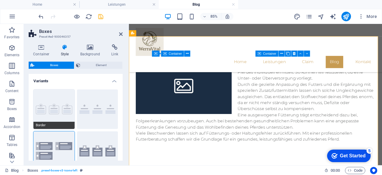
click at [62, 113] on button "Border" at bounding box center [53, 108] width 41 height 39
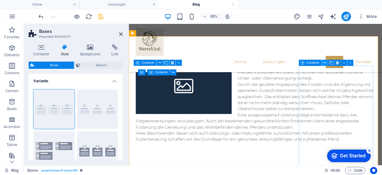
click at [326, 62] on icon at bounding box center [325, 62] width 3 height 5
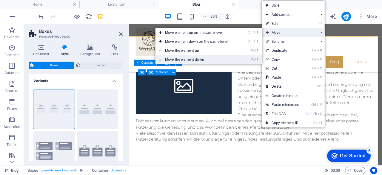
click at [232, 56] on link "Ctrl ⬇ Move the element down" at bounding box center [198, 59] width 84 height 9
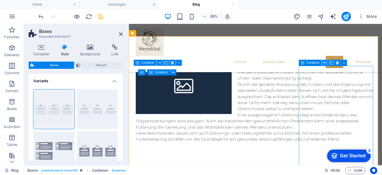
click at [326, 65] on icon at bounding box center [325, 62] width 3 height 5
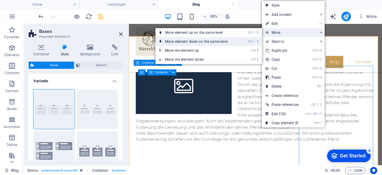
click at [225, 40] on link "Ctrl ⇧ ⬇ Move element down on the same level" at bounding box center [198, 41] width 84 height 9
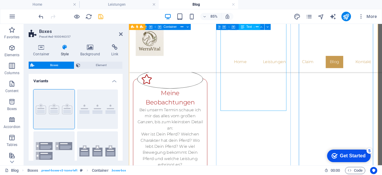
scroll to position [753, 0]
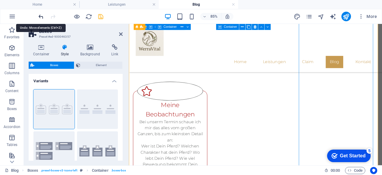
click at [41, 18] on icon "undo" at bounding box center [41, 16] width 7 height 7
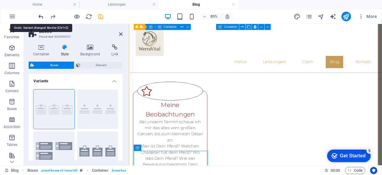
click at [41, 18] on icon "undo" at bounding box center [41, 16] width 7 height 7
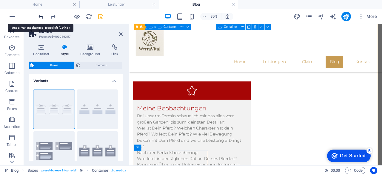
click at [41, 18] on icon "undo" at bounding box center [41, 16] width 7 height 7
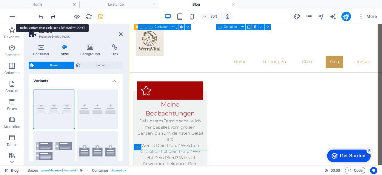
click at [52, 16] on icon "redo" at bounding box center [53, 16] width 7 height 7
type input "1"
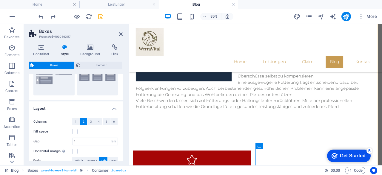
scroll to position [74, 0]
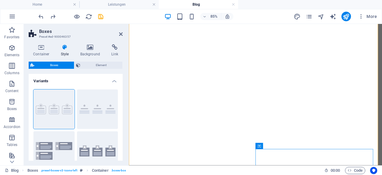
select select "rem"
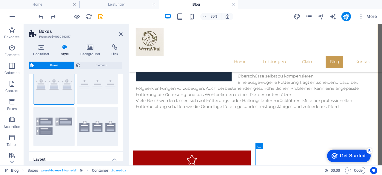
scroll to position [23, 0]
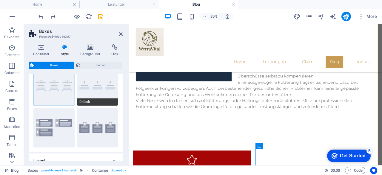
click at [92, 91] on button "Default" at bounding box center [97, 85] width 41 height 39
type input "2"
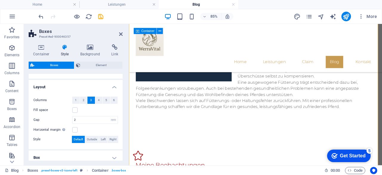
scroll to position [96, 0]
click at [82, 98] on button "2" at bounding box center [83, 100] width 7 height 7
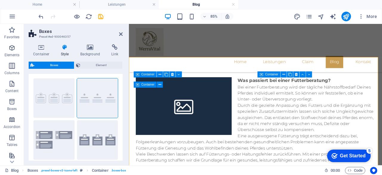
scroll to position [8, 0]
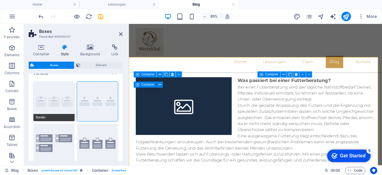
click at [53, 99] on button "Border" at bounding box center [53, 101] width 41 height 39
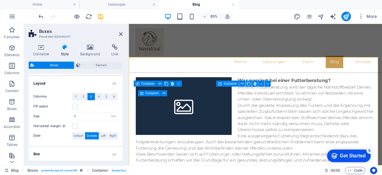
scroll to position [90, 0]
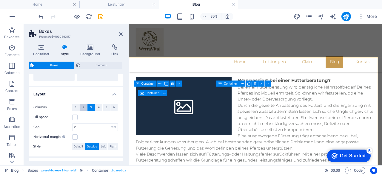
click at [83, 107] on span "2" at bounding box center [84, 107] width 2 height 7
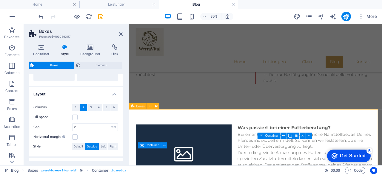
scroll to position [547, 0]
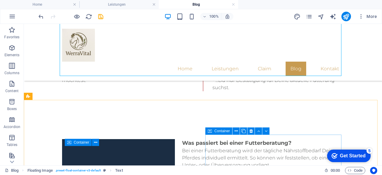
scroll to position [579, 0]
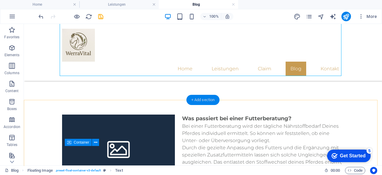
click at [210, 102] on div "+ Add section" at bounding box center [203, 100] width 33 height 10
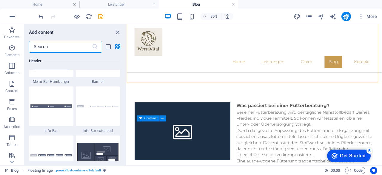
scroll to position [3838, 0]
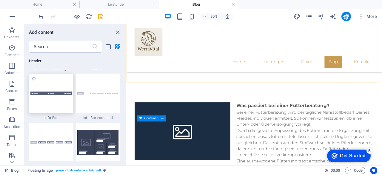
click at [63, 97] on div at bounding box center [51, 92] width 45 height 39
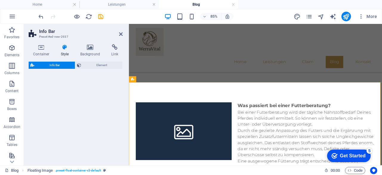
select select "rem"
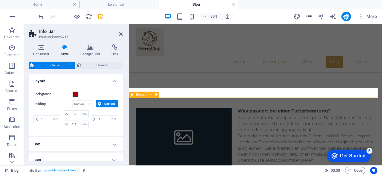
scroll to position [566, 0]
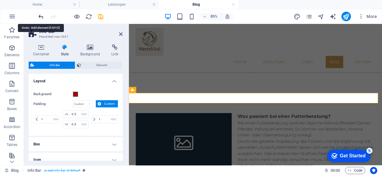
click at [40, 14] on icon "undo" at bounding box center [41, 16] width 7 height 7
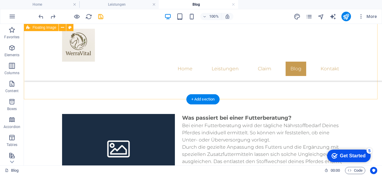
scroll to position [561, 0]
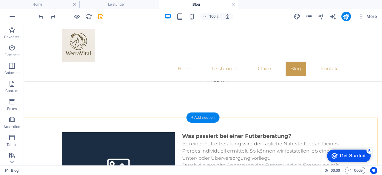
click at [198, 117] on div "+ Add section" at bounding box center [203, 117] width 33 height 10
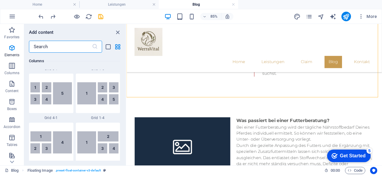
scroll to position [1045, 0]
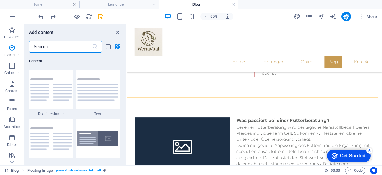
click at [57, 50] on input "text" at bounding box center [60, 47] width 63 height 12
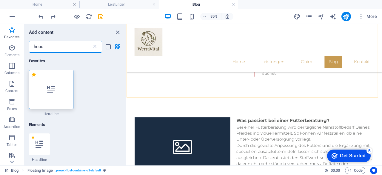
scroll to position [0, 0]
type input "head"
click at [52, 88] on icon at bounding box center [51, 89] width 8 height 8
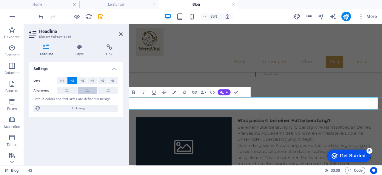
click at [91, 89] on button at bounding box center [88, 90] width 20 height 7
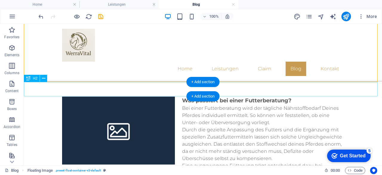
scroll to position [597, 0]
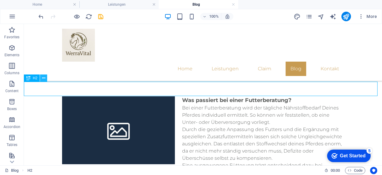
click at [43, 79] on icon at bounding box center [43, 78] width 3 height 6
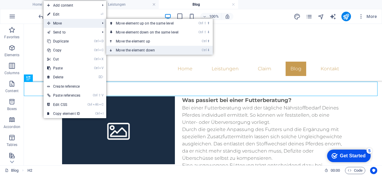
click at [129, 49] on link "Ctrl ⬇ Move the element down" at bounding box center [148, 50] width 84 height 9
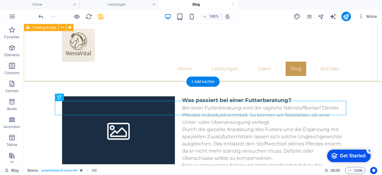
click at [186, 79] on div "Was passiert bei einer Futterberatung? Bei einer Futterberatung wird der täglic…" at bounding box center [203, 146] width 358 height 149
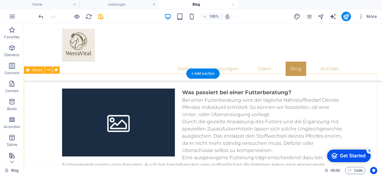
scroll to position [605, 0]
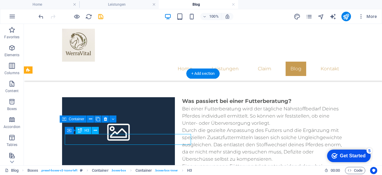
scroll to position [598, 0]
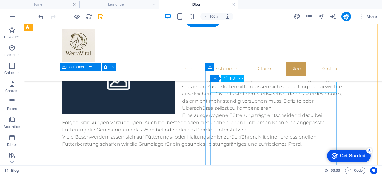
scroll to position [658, 0]
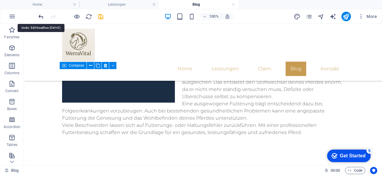
click at [40, 15] on icon "undo" at bounding box center [41, 16] width 7 height 7
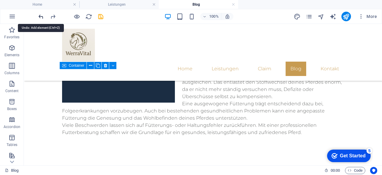
scroll to position [644, 0]
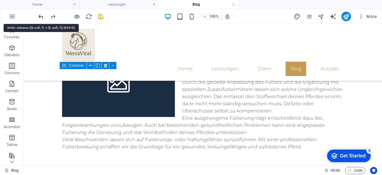
click at [40, 15] on icon "undo" at bounding box center [41, 16] width 7 height 7
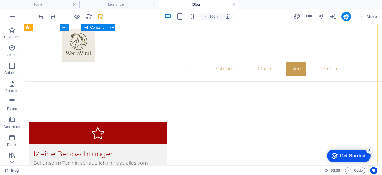
scroll to position [722, 0]
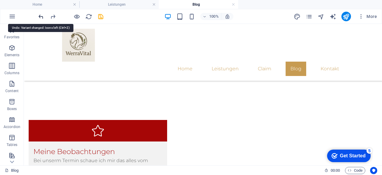
click at [42, 14] on icon "undo" at bounding box center [41, 16] width 7 height 7
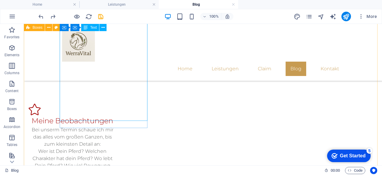
scroll to position [741, 0]
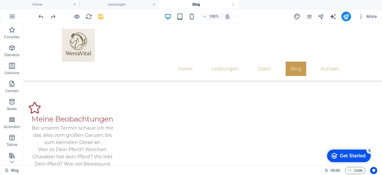
click at [46, 19] on div at bounding box center [70, 17] width 67 height 10
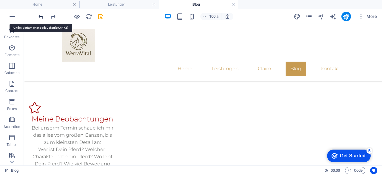
click at [42, 15] on icon "undo" at bounding box center [41, 16] width 7 height 7
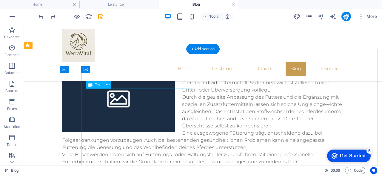
scroll to position [628, 0]
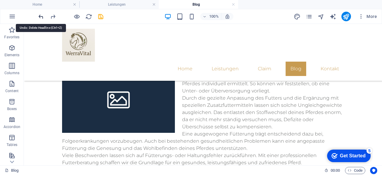
click at [42, 18] on icon "undo" at bounding box center [41, 16] width 7 height 7
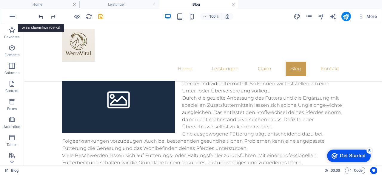
click at [42, 18] on icon "undo" at bounding box center [41, 16] width 7 height 7
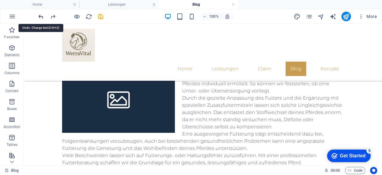
click at [42, 18] on icon "undo" at bounding box center [41, 16] width 7 height 7
click at [48, 13] on div at bounding box center [70, 17] width 67 height 10
click at [50, 15] on icon "redo" at bounding box center [53, 16] width 7 height 7
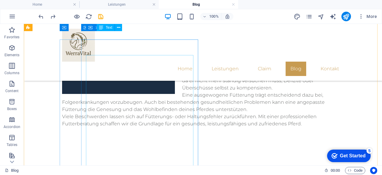
scroll to position [663, 0]
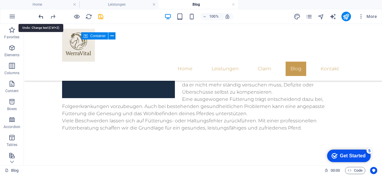
click at [43, 15] on icon "undo" at bounding box center [41, 16] width 7 height 7
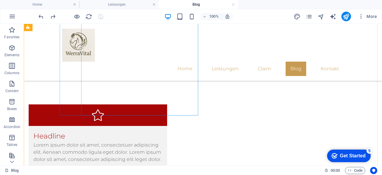
scroll to position [759, 0]
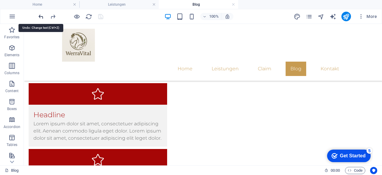
click at [41, 15] on icon "undo" at bounding box center [41, 16] width 7 height 7
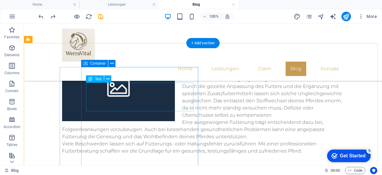
scroll to position [631, 0]
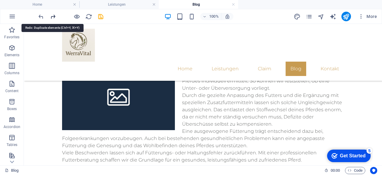
click at [52, 14] on icon "redo" at bounding box center [53, 16] width 7 height 7
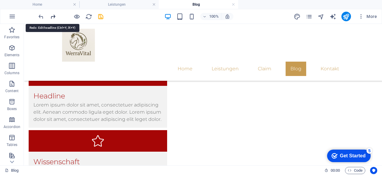
click at [52, 14] on icon "redo" at bounding box center [53, 16] width 7 height 7
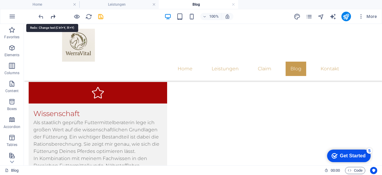
click at [52, 14] on icon "redo" at bounding box center [53, 16] width 7 height 7
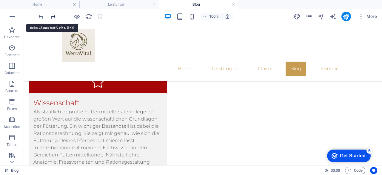
click at [52, 14] on icon "redo" at bounding box center [53, 16] width 7 height 7
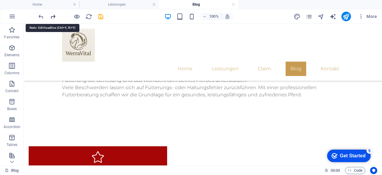
click at [52, 14] on icon "redo" at bounding box center [53, 16] width 7 height 7
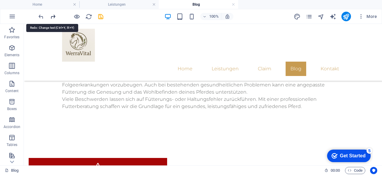
click at [52, 14] on icon "redo" at bounding box center [53, 16] width 7 height 7
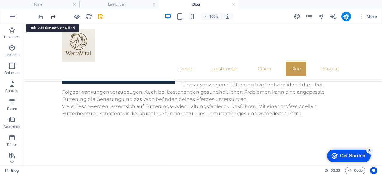
click at [52, 14] on icon "redo" at bounding box center [53, 16] width 7 height 7
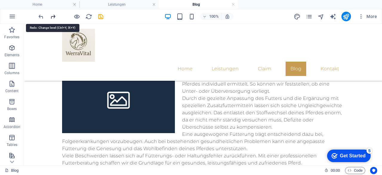
click at [52, 14] on icon "redo" at bounding box center [53, 16] width 7 height 7
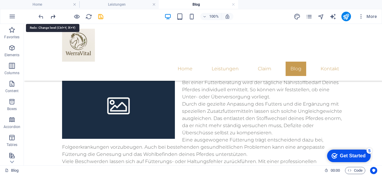
click at [52, 14] on icon "redo" at bounding box center [53, 16] width 7 height 7
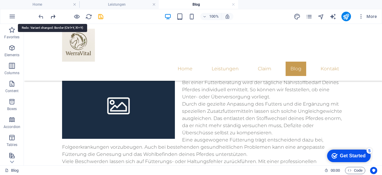
click at [52, 14] on icon "redo" at bounding box center [53, 16] width 7 height 7
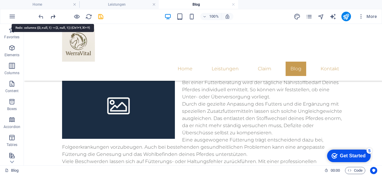
click at [52, 14] on icon "redo" at bounding box center [53, 16] width 7 height 7
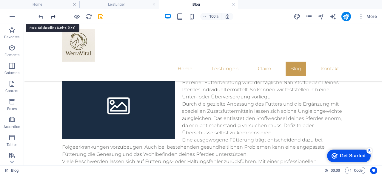
click at [52, 14] on icon "redo" at bounding box center [53, 16] width 7 height 7
click at [52, 14] on div at bounding box center [70, 17] width 67 height 10
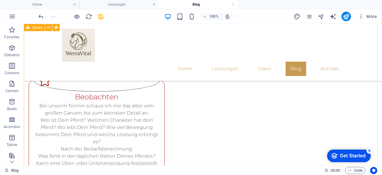
scroll to position [788, 0]
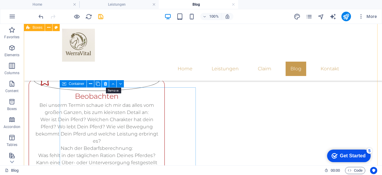
click at [104, 84] on icon at bounding box center [105, 84] width 3 height 6
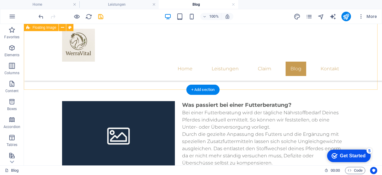
scroll to position [597, 0]
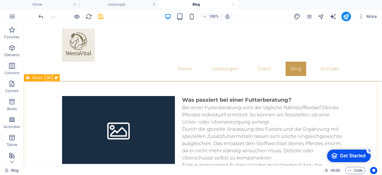
click at [49, 78] on icon at bounding box center [48, 78] width 3 height 6
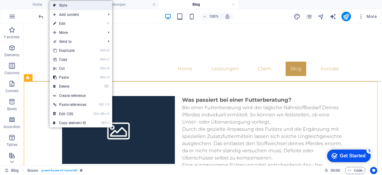
click at [73, 4] on link "Style" at bounding box center [81, 5] width 63 height 9
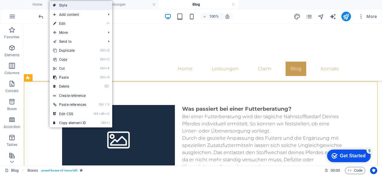
scroll to position [590, 0]
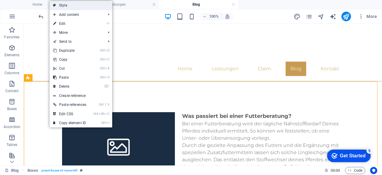
select select "rem"
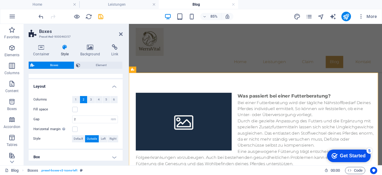
scroll to position [96, 0]
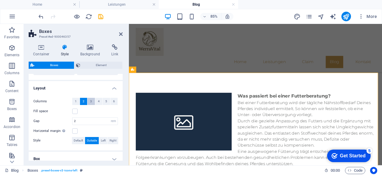
click at [89, 99] on button "3" at bounding box center [91, 101] width 7 height 7
click at [120, 33] on icon at bounding box center [121, 34] width 4 height 5
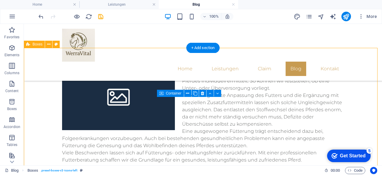
scroll to position [631, 0]
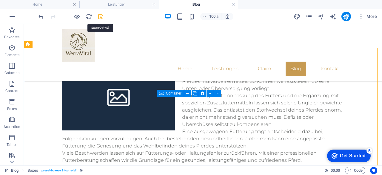
click at [102, 16] on icon "save" at bounding box center [100, 16] width 7 height 7
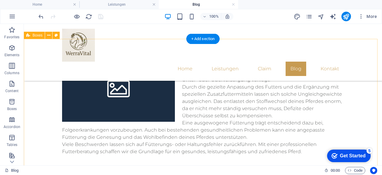
scroll to position [638, 0]
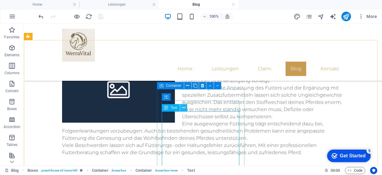
click at [184, 111] on icon at bounding box center [183, 108] width 3 height 6
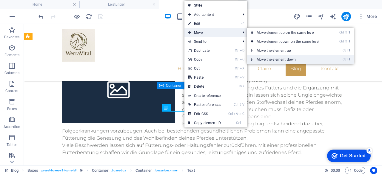
click at [267, 58] on link "Ctrl ⬇ Move the element down" at bounding box center [289, 59] width 84 height 9
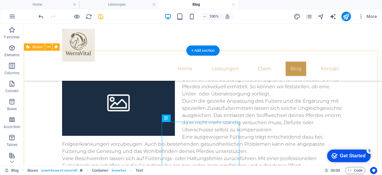
scroll to position [620, 0]
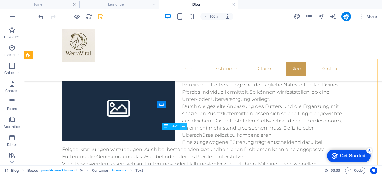
click at [182, 126] on icon at bounding box center [183, 126] width 3 height 6
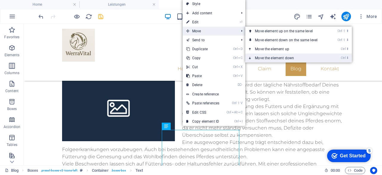
click at [263, 55] on link "Ctrl ⬇ Move the element down" at bounding box center [288, 57] width 84 height 9
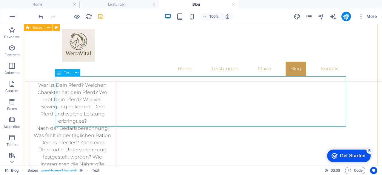
scroll to position [833, 0]
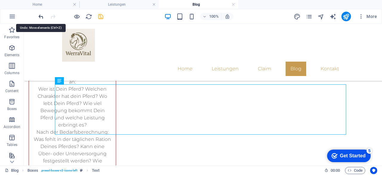
click at [40, 14] on icon "undo" at bounding box center [41, 16] width 7 height 7
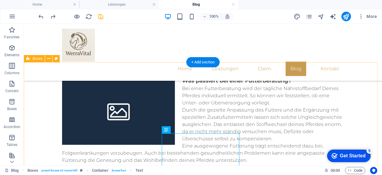
scroll to position [616, 0]
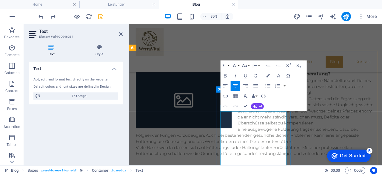
scroll to position [623, 0]
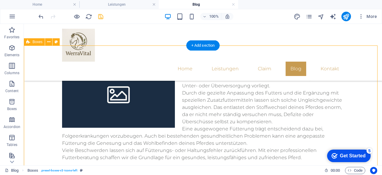
scroll to position [634, 0]
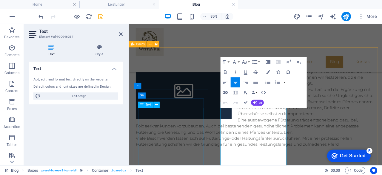
scroll to position [620, 0]
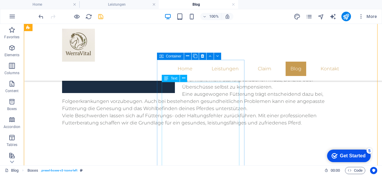
scroll to position [668, 0]
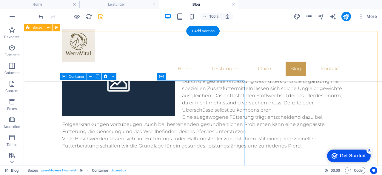
scroll to position [644, 0]
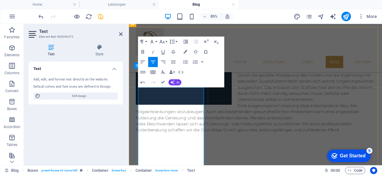
scroll to position [637, 0]
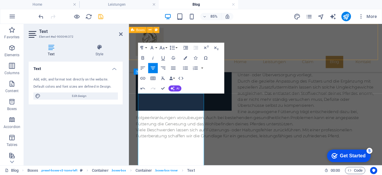
click at [267, 66] on div "Home Leistungen Claim Blog Kontakt" at bounding box center [278, 52] width 298 height 57
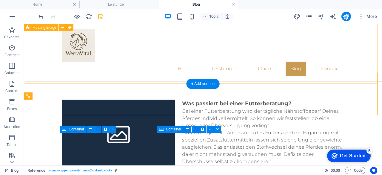
scroll to position [591, 0]
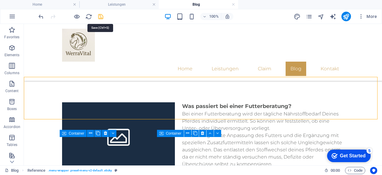
click at [102, 15] on icon "save" at bounding box center [100, 16] width 7 height 7
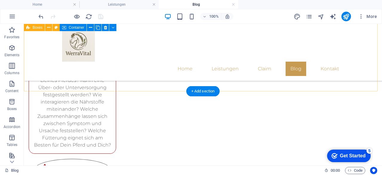
scroll to position [906, 0]
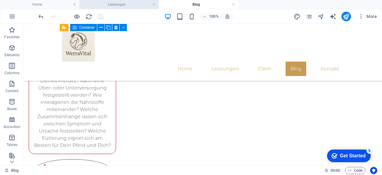
click at [122, 3] on h4 "Leistungen" at bounding box center [118, 4] width 79 height 7
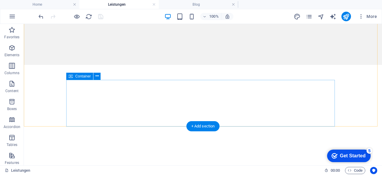
scroll to position [101, 0]
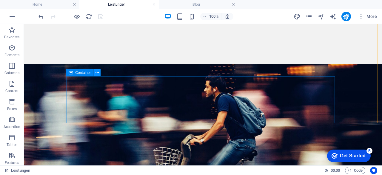
click at [96, 72] on icon at bounding box center [97, 72] width 3 height 6
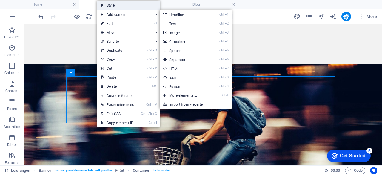
click at [117, 6] on link "Style" at bounding box center [128, 5] width 63 height 9
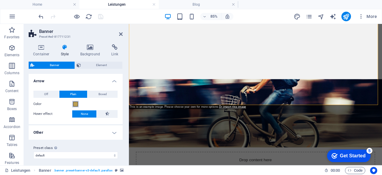
click at [76, 105] on span at bounding box center [75, 104] width 5 height 5
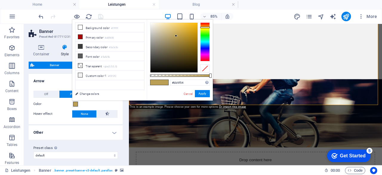
click at [76, 105] on span at bounding box center [75, 104] width 5 height 5
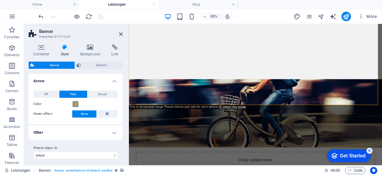
click at [76, 105] on span at bounding box center [75, 104] width 5 height 5
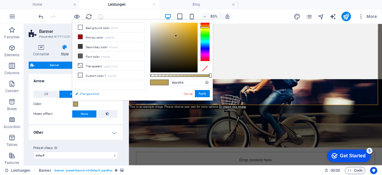
click at [84, 92] on link "Change colors" at bounding box center [106, 93] width 69 height 7
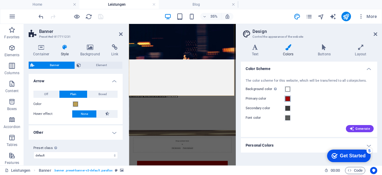
click at [287, 99] on span at bounding box center [288, 98] width 5 height 5
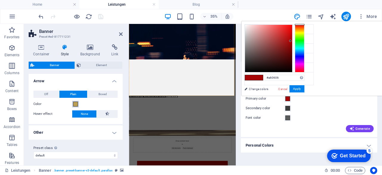
click at [75, 103] on span at bounding box center [75, 104] width 5 height 5
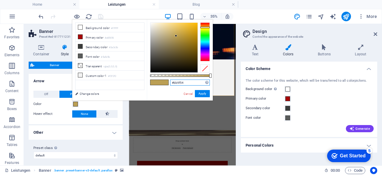
drag, startPoint x: 188, startPoint y: 85, endPoint x: 164, endPoint y: 81, distance: 24.5
click at [164, 81] on div "#bb9f54 Supported formats #0852ed rgb(8, 82, 237) rgba(8, 82, 237, 90%) hsv(221…" at bounding box center [180, 103] width 66 height 168
click at [287, 99] on span at bounding box center [288, 98] width 5 height 5
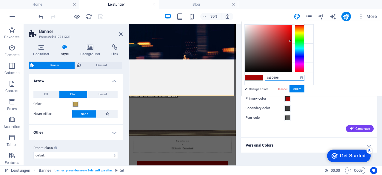
click at [305, 78] on input "#a60606" at bounding box center [285, 78] width 40 height 6
type input "#"
paste input "#bb9f54"
type input "#a60606"
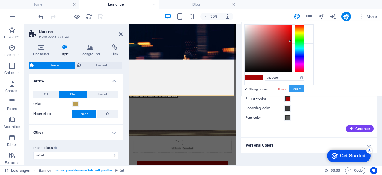
click at [305, 89] on button "Apply" at bounding box center [297, 88] width 15 height 7
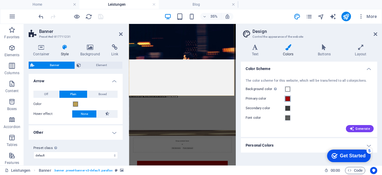
click at [288, 98] on span at bounding box center [288, 98] width 5 height 5
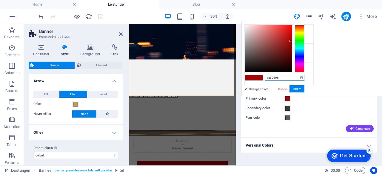
click at [305, 76] on input "#a60606" at bounding box center [285, 78] width 40 height 6
drag, startPoint x: 354, startPoint y: 76, endPoint x: 324, endPoint y: 76, distance: 29.9
click at [308, 76] on div "#a60606 Supported formats #0852ed rgb(8, 82, 237) rgba(8, 82, 237, 90%) hsv(221…" at bounding box center [275, 102] width 66 height 161
paste input "bb9f54"
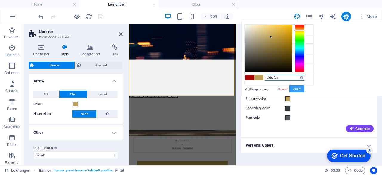
type input "#bb9f54"
click at [305, 89] on button "Apply" at bounding box center [297, 88] width 15 height 7
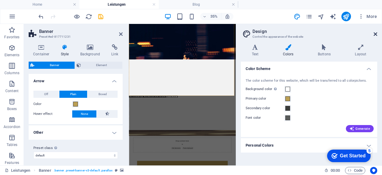
click at [375, 33] on icon at bounding box center [376, 34] width 4 height 5
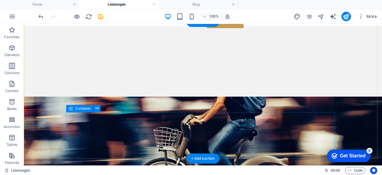
scroll to position [82, 0]
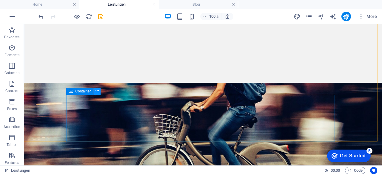
click at [97, 90] on icon at bounding box center [97, 91] width 3 height 6
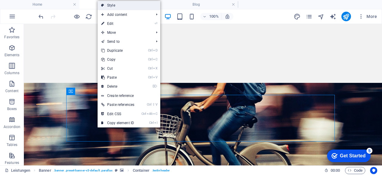
click at [117, 2] on link "Style" at bounding box center [129, 5] width 63 height 9
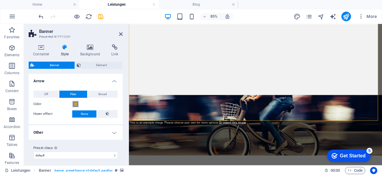
click at [73, 102] on span at bounding box center [75, 104] width 5 height 5
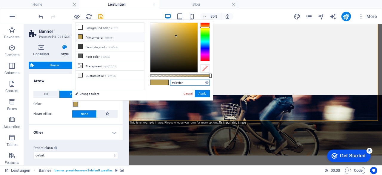
click at [185, 82] on input "#bb9f54" at bounding box center [190, 82] width 40 height 6
type input "#"
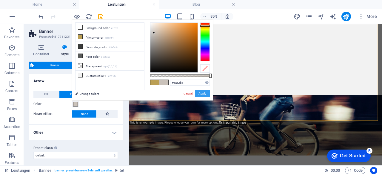
click at [200, 93] on button "Apply" at bounding box center [202, 93] width 15 height 7
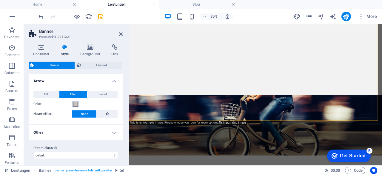
click at [76, 104] on span at bounding box center [75, 104] width 5 height 5
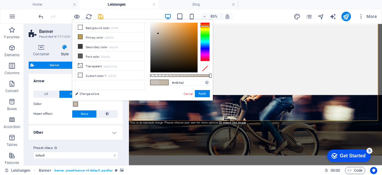
type input "#c2b3a1"
drag, startPoint x: 153, startPoint y: 32, endPoint x: 158, endPoint y: 34, distance: 5.5
click at [158, 34] on div at bounding box center [158, 34] width 2 height 2
drag, startPoint x: 191, startPoint y: 82, endPoint x: 166, endPoint y: 82, distance: 25.4
click at [166, 82] on div "#c2b3a1 Supported formats #0852ed rgb(8, 82, 237) rgba(8, 82, 237, 90%) hsv(221…" at bounding box center [180, 103] width 66 height 168
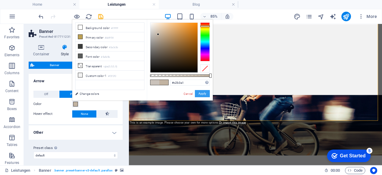
click at [206, 95] on button "Apply" at bounding box center [202, 93] width 15 height 7
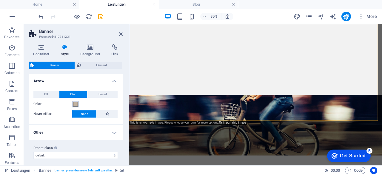
click at [76, 104] on span at bounding box center [75, 104] width 5 height 5
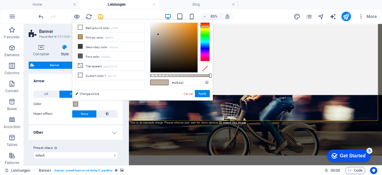
click at [76, 104] on span at bounding box center [75, 104] width 5 height 5
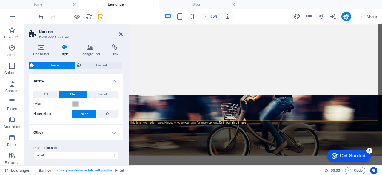
click at [76, 103] on span at bounding box center [75, 104] width 5 height 5
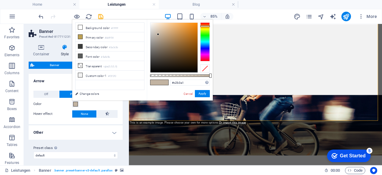
click at [76, 103] on span at bounding box center [75, 104] width 5 height 5
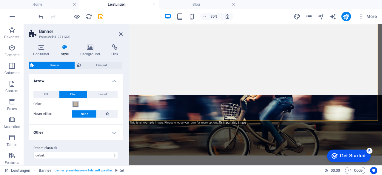
click at [76, 103] on span at bounding box center [75, 104] width 5 height 5
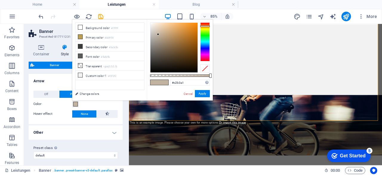
click at [76, 103] on span at bounding box center [75, 104] width 5 height 5
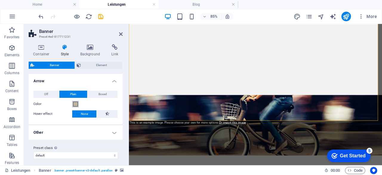
click at [76, 103] on span at bounding box center [75, 104] width 5 height 5
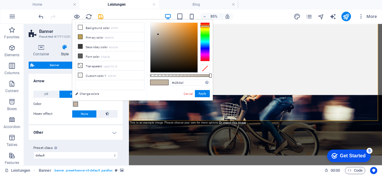
click at [76, 103] on span at bounding box center [75, 104] width 5 height 5
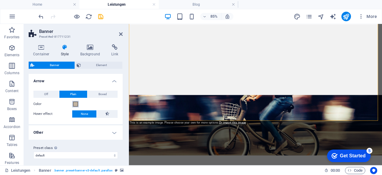
click at [76, 103] on span at bounding box center [75, 104] width 5 height 5
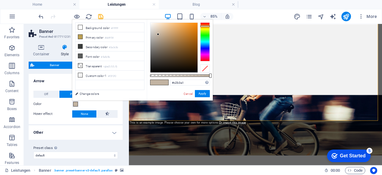
click at [88, 105] on div "Color" at bounding box center [75, 103] width 85 height 7
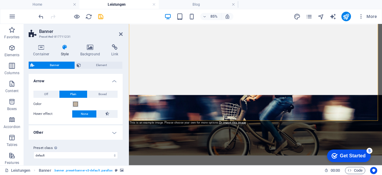
click at [88, 105] on div "Color" at bounding box center [75, 103] width 85 height 7
click at [79, 92] on button "Plain" at bounding box center [73, 94] width 28 height 7
click at [102, 99] on div "Off Plain Boxed Color Hover effect None Background Padding 1 px rem % vh vw Cus…" at bounding box center [75, 104] width 96 height 39
click at [84, 114] on span "None" at bounding box center [84, 113] width 7 height 7
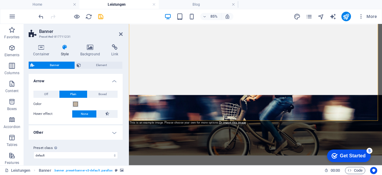
click at [81, 101] on div "Color" at bounding box center [75, 103] width 85 height 7
click at [74, 102] on span at bounding box center [75, 104] width 5 height 5
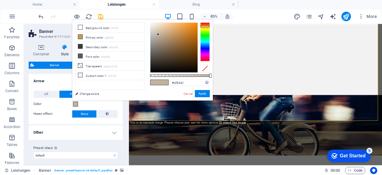
click at [74, 102] on span at bounding box center [75, 104] width 5 height 5
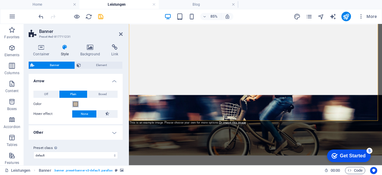
click at [77, 103] on span at bounding box center [75, 104] width 5 height 5
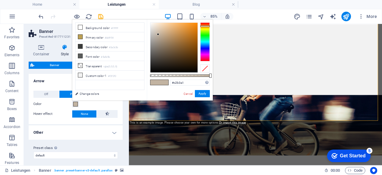
click at [77, 103] on span at bounding box center [75, 104] width 5 height 5
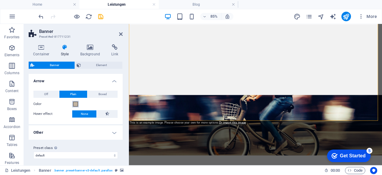
click at [77, 103] on span at bounding box center [75, 104] width 5 height 5
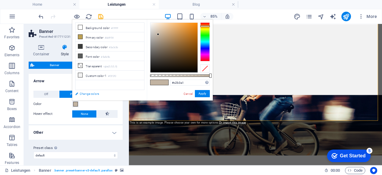
click at [87, 94] on link "Change colors" at bounding box center [106, 93] width 69 height 7
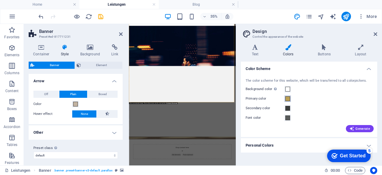
click at [290, 98] on div "Primary color" at bounding box center [309, 98] width 127 height 7
click at [289, 98] on span at bounding box center [288, 98] width 5 height 5
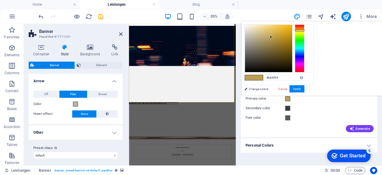
click at [289, 98] on span at bounding box center [288, 98] width 5 height 5
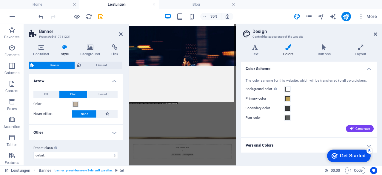
click at [296, 98] on div "Primary color" at bounding box center [309, 98] width 127 height 7
click at [286, 97] on span at bounding box center [288, 98] width 5 height 5
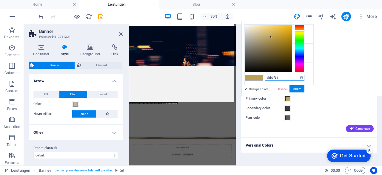
click at [305, 78] on input "#bb9f54" at bounding box center [285, 78] width 40 height 6
type input "#"
paste input "#c2b3a1"
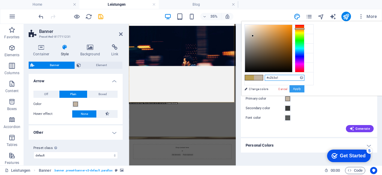
type input "#c2b3a1"
click at [305, 88] on button "Apply" at bounding box center [297, 88] width 15 height 7
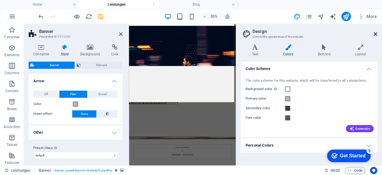
click at [375, 33] on icon at bounding box center [376, 34] width 4 height 5
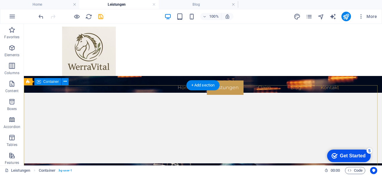
scroll to position [17, 0]
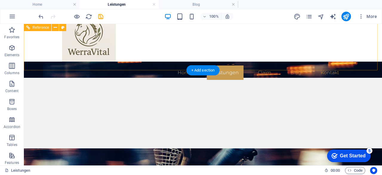
click at [231, 65] on nav "Home Leistungen Claim Blog Kontakt" at bounding box center [203, 72] width 282 height 14
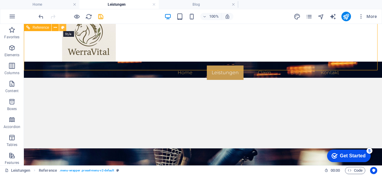
click at [62, 27] on icon at bounding box center [62, 27] width 3 height 6
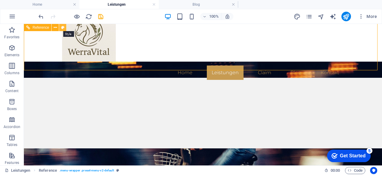
select select "rem"
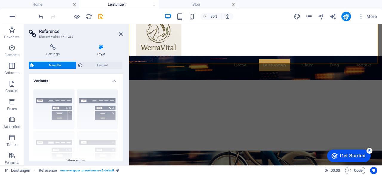
click at [99, 46] on icon at bounding box center [101, 47] width 43 height 6
click at [93, 65] on span "Element" at bounding box center [102, 65] width 36 height 7
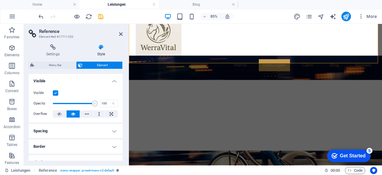
scroll to position [30, 0]
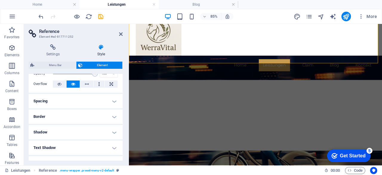
click at [71, 104] on h4 "Spacing" at bounding box center [76, 101] width 94 height 14
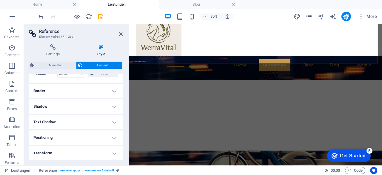
scroll to position [81, 0]
click at [62, 90] on h4 "Border" at bounding box center [76, 89] width 94 height 14
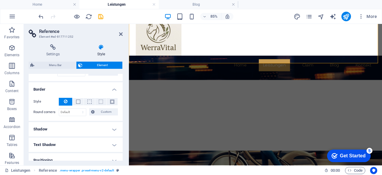
click at [87, 124] on h4 "Shadow" at bounding box center [76, 129] width 94 height 14
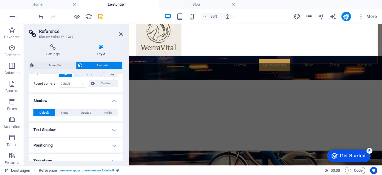
click at [87, 124] on h4 "Text Shadow" at bounding box center [76, 129] width 94 height 14
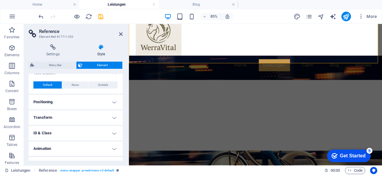
scroll to position [167, 0]
click at [72, 94] on h4 "Positioning" at bounding box center [76, 101] width 94 height 14
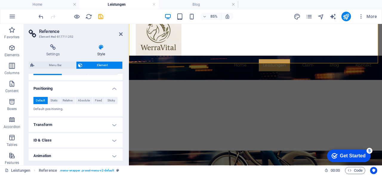
scroll to position [180, 0]
click at [69, 120] on h4 "Transform" at bounding box center [76, 124] width 94 height 14
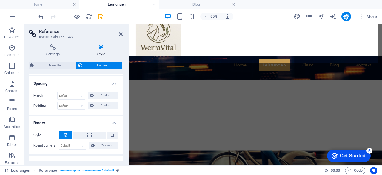
scroll to position [0, 0]
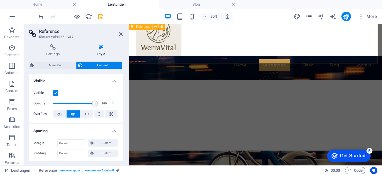
click at [287, 65] on nav "Home Leistungen Claim Blog Kontakt" at bounding box center [278, 72] width 282 height 14
click at [162, 27] on icon at bounding box center [162, 26] width 3 height 5
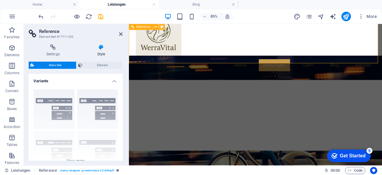
click at [162, 27] on icon at bounding box center [162, 26] width 3 height 5
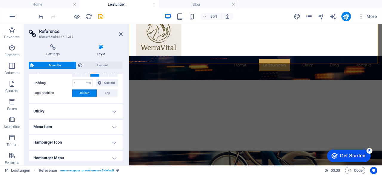
scroll to position [133, 0]
click at [62, 131] on h4 "Menu Item" at bounding box center [76, 126] width 94 height 14
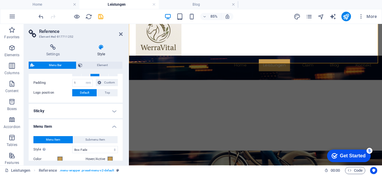
scroll to position [154, 0]
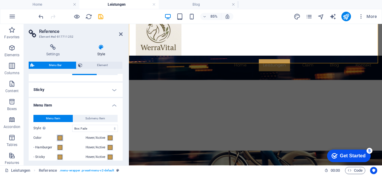
click at [59, 138] on span at bounding box center [60, 137] width 5 height 5
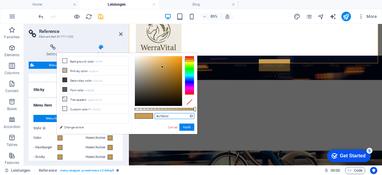
click at [167, 114] on input "#c79b52" at bounding box center [175, 116] width 40 height 6
drag, startPoint x: 170, startPoint y: 115, endPoint x: 151, endPoint y: 114, distance: 19.1
click at [151, 114] on div "#c79b52 Supported formats #0852ed rgb(8, 82, 237) rgba(8, 82, 237, 90%) hsv(221…" at bounding box center [164, 137] width 66 height 168
paste input "2b3a1"
type input "#c2b3a1"
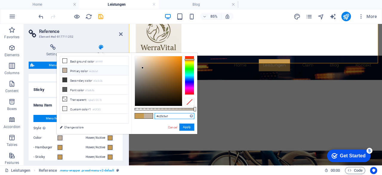
select select
type input "#c2b3a1"
click at [184, 123] on div "#c2b3a1 Supported formats #0852ed rgb(8, 82, 237) rgba(8, 82, 237, 90%) hsv(221…" at bounding box center [164, 137] width 66 height 168
select select
click at [184, 125] on button "Apply" at bounding box center [187, 126] width 15 height 7
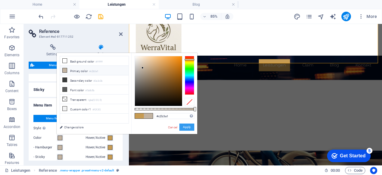
select select
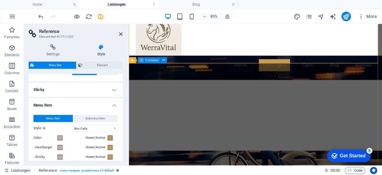
select select
click at [109, 137] on span at bounding box center [110, 137] width 5 height 5
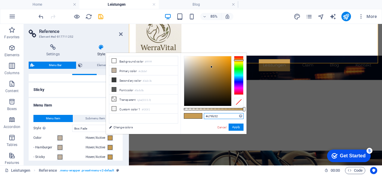
drag, startPoint x: 220, startPoint y: 114, endPoint x: 180, endPoint y: 118, distance: 40.3
click at [180, 118] on div "less Background color #ffffff Primary color #c2b3a1 Secondary color #3a3c3b Fon…" at bounding box center [176, 93] width 141 height 81
paste input "2b3a1"
type input "#c2b3a1"
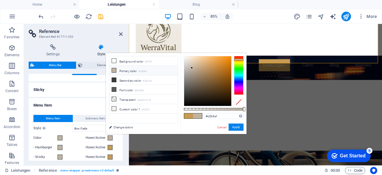
select select
click at [240, 123] on div "#c2b3a1 Supported formats #0852ed rgb(8, 82, 237) rgba(8, 82, 237, 90%) hsv(221…" at bounding box center [214, 137] width 66 height 168
click at [238, 125] on button "Apply" at bounding box center [236, 126] width 15 height 7
select select
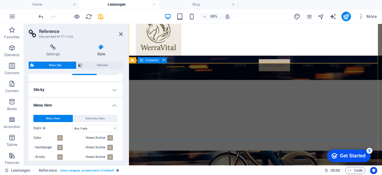
select select
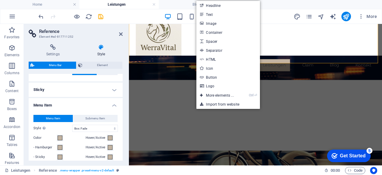
click at [108, 98] on h4 "Menu Item" at bounding box center [76, 103] width 94 height 11
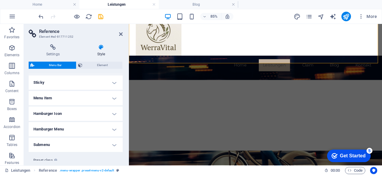
scroll to position [176, 0]
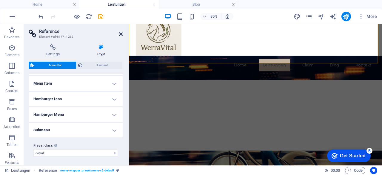
click at [120, 33] on icon at bounding box center [121, 34] width 4 height 5
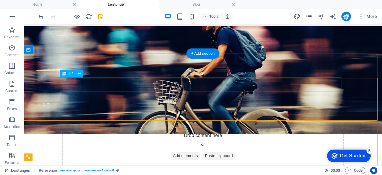
scroll to position [128, 0]
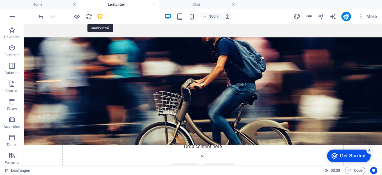
click at [101, 15] on icon "save" at bounding box center [100, 16] width 7 height 7
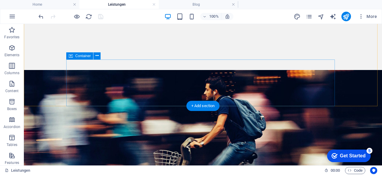
scroll to position [87, 0]
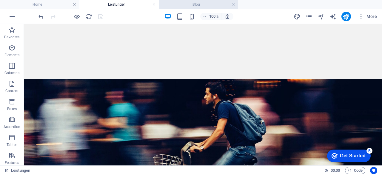
click at [206, 2] on h4 "Blog" at bounding box center [198, 4] width 79 height 7
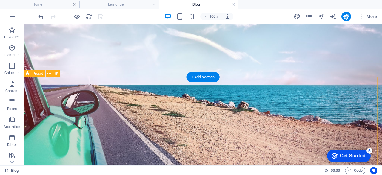
scroll to position [167, 0]
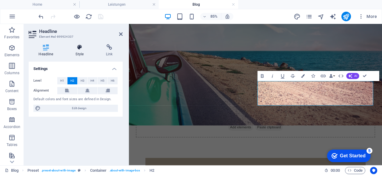
click at [79, 45] on icon at bounding box center [80, 47] width 28 height 6
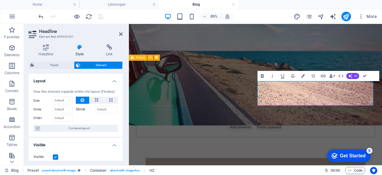
click at [261, 77] on icon "button" at bounding box center [262, 76] width 3 height 4
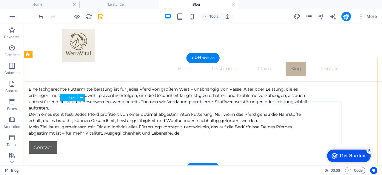
scroll to position [360, 0]
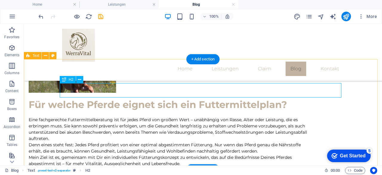
scroll to position [353, 0]
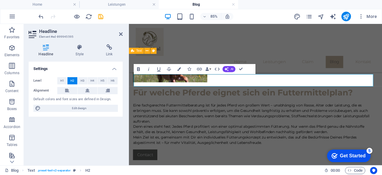
click at [140, 68] on icon "button" at bounding box center [139, 69] width 6 height 6
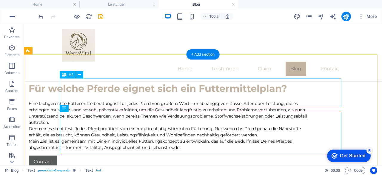
scroll to position [368, 0]
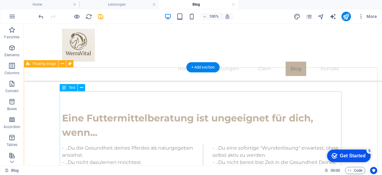
scroll to position [471, 0]
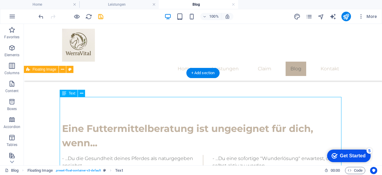
scroll to position [464, 0]
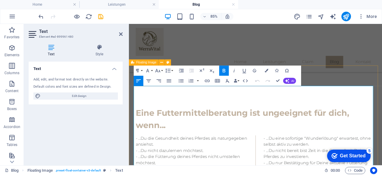
drag, startPoint x: 367, startPoint y: 102, endPoint x: 243, endPoint y: 93, distance: 124.6
click at [268, 70] on icon "button" at bounding box center [267, 71] width 4 height 4
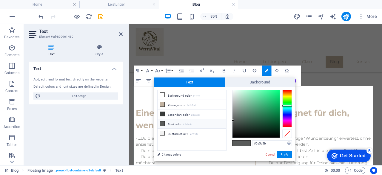
drag, startPoint x: 269, startPoint y: 142, endPoint x: 249, endPoint y: 143, distance: 20.0
click at [249, 143] on div "#5a5c5b Supported formats #0852ed rgb(8, 82, 237) rgba(8, 82, 237, 90%) hsv(221…" at bounding box center [262, 167] width 66 height 161
type input "#c2b3a1"
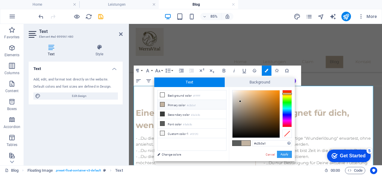
click at [288, 154] on button "Apply" at bounding box center [284, 154] width 15 height 7
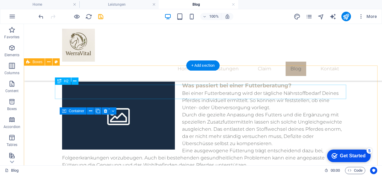
scroll to position [625, 0]
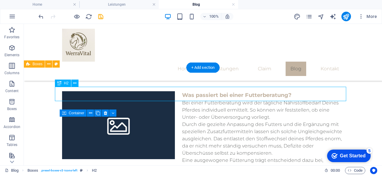
scroll to position [618, 0]
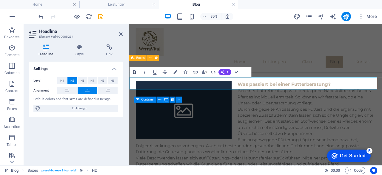
click at [134, 71] on icon "button" at bounding box center [134, 73] width 3 height 4
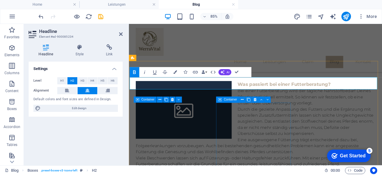
drag, startPoint x: 236, startPoint y: 120, endPoint x: 324, endPoint y: 102, distance: 89.0
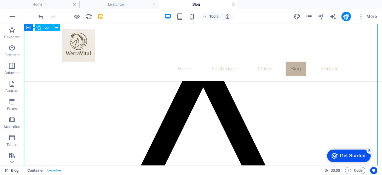
scroll to position [750, 0]
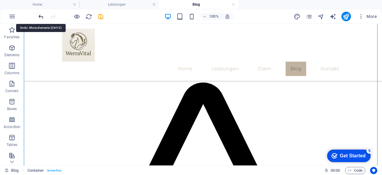
click at [41, 17] on icon "undo" at bounding box center [41, 16] width 7 height 7
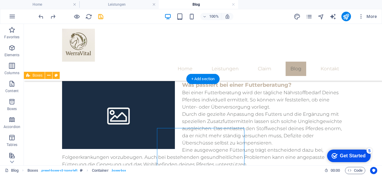
scroll to position [614, 0]
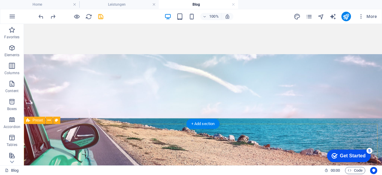
scroll to position [106, 0]
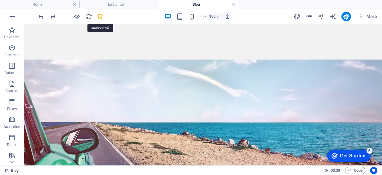
click at [100, 16] on icon "save" at bounding box center [100, 16] width 7 height 7
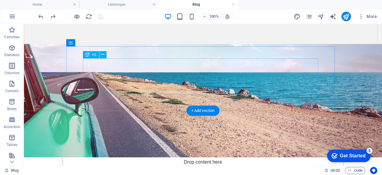
scroll to position [121, 0]
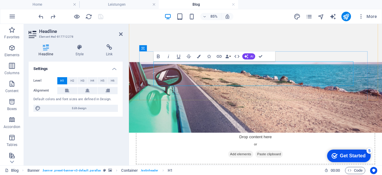
drag, startPoint x: 332, startPoint y: 91, endPoint x: 247, endPoint y: 64, distance: 89.5
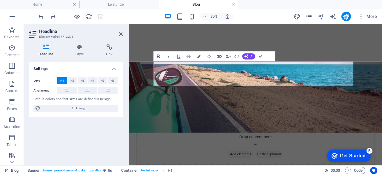
click at [159, 56] on icon "button" at bounding box center [158, 57] width 3 height 4
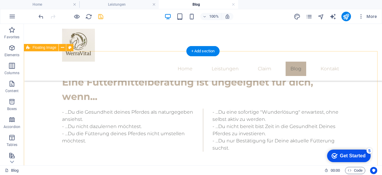
scroll to position [481, 0]
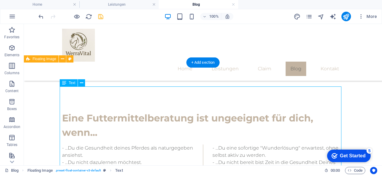
scroll to position [474, 0]
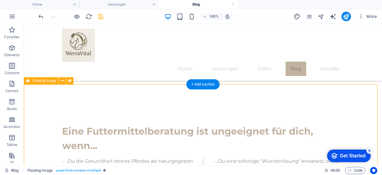
scroll to position [459, 0]
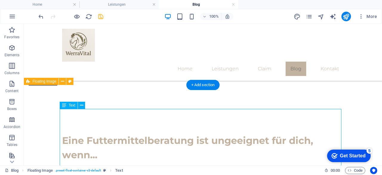
scroll to position [452, 0]
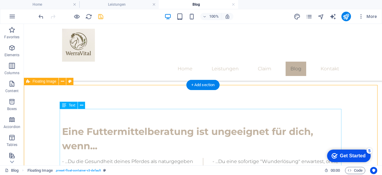
drag, startPoint x: 277, startPoint y: 111, endPoint x: 344, endPoint y: 98, distance: 68.1
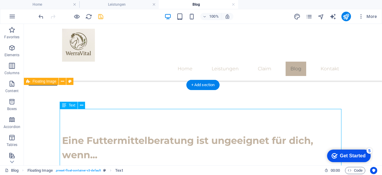
scroll to position [452, 0]
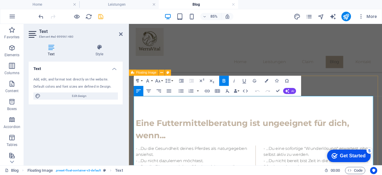
drag, startPoint x: 384, startPoint y: 114, endPoint x: 251, endPoint y: 109, distance: 133.3
click at [159, 77] on button "Font Size" at bounding box center [159, 81] width 10 height 10
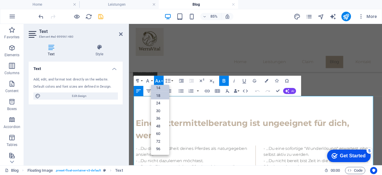
scroll to position [48, 0]
click at [162, 104] on link "24" at bounding box center [160, 103] width 18 height 8
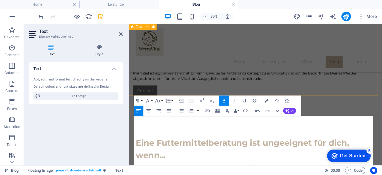
scroll to position [429, 0]
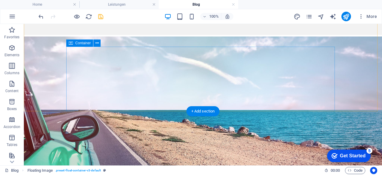
scroll to position [130, 0]
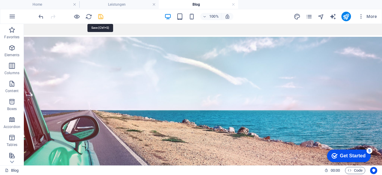
click at [101, 16] on icon "save" at bounding box center [100, 16] width 7 height 7
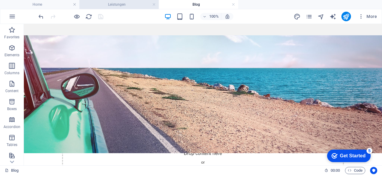
click at [134, 3] on h4 "Leistungen" at bounding box center [118, 4] width 79 height 7
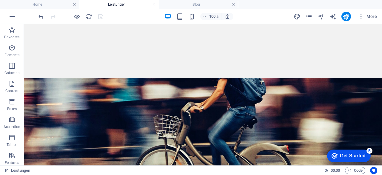
scroll to position [88, 0]
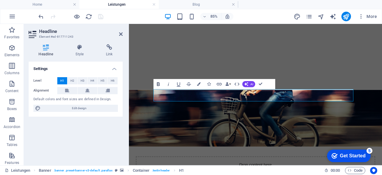
click at [160, 84] on icon "button" at bounding box center [158, 84] width 6 height 6
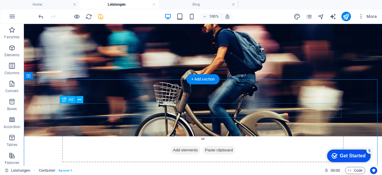
scroll to position [145, 0]
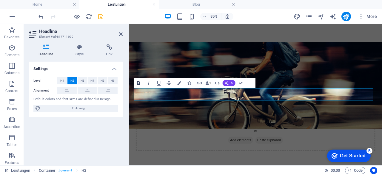
click at [138, 81] on icon "button" at bounding box center [139, 83] width 6 height 6
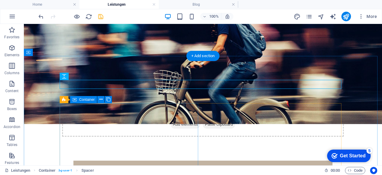
scroll to position [168, 0]
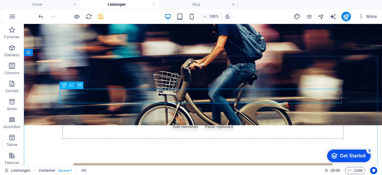
click at [79, 86] on icon at bounding box center [79, 85] width 3 height 6
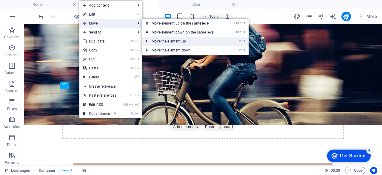
click at [162, 39] on link "Ctrl ⬆ Move the element up" at bounding box center [184, 41] width 84 height 9
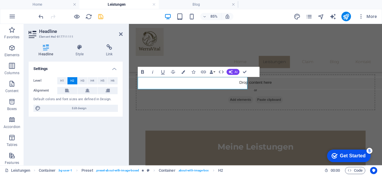
click at [142, 70] on icon "button" at bounding box center [142, 72] width 3 height 4
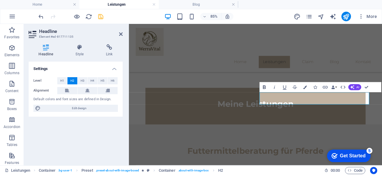
click at [263, 84] on button "Bold" at bounding box center [265, 87] width 10 height 10
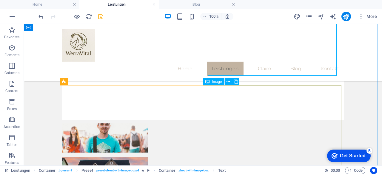
scroll to position [367, 0]
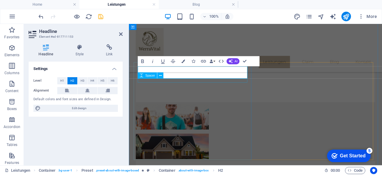
scroll to position [364, 0]
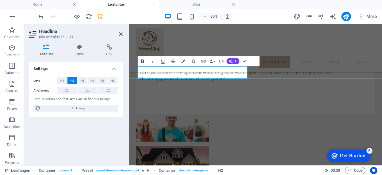
click at [144, 61] on icon "button" at bounding box center [142, 61] width 3 height 4
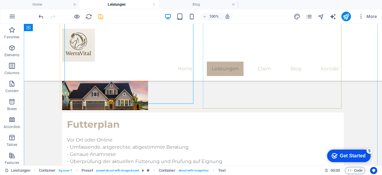
scroll to position [459, 0]
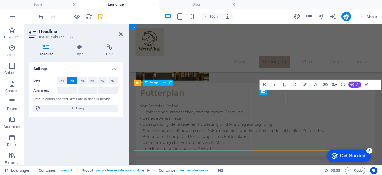
scroll to position [456, 0]
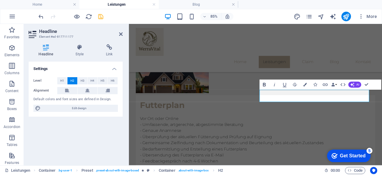
click at [264, 83] on icon "button" at bounding box center [264, 85] width 3 height 4
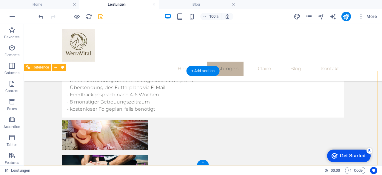
scroll to position [623, 0]
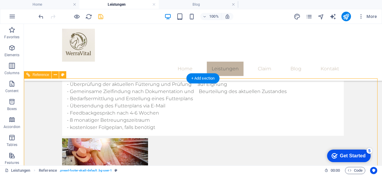
scroll to position [602, 0]
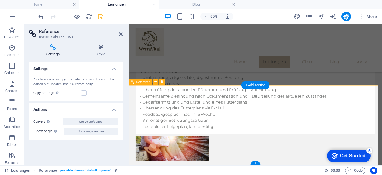
drag, startPoint x: 107, startPoint y: 43, endPoint x: 103, endPoint y: 46, distance: 5.1
click at [103, 46] on div "Settings Style Settings A reference is a copy of an element, which cannot be ed…" at bounding box center [76, 102] width 104 height 126
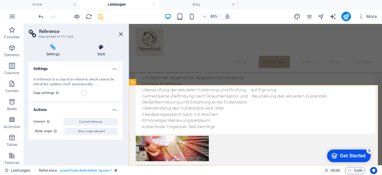
click at [102, 47] on icon at bounding box center [101, 47] width 43 height 6
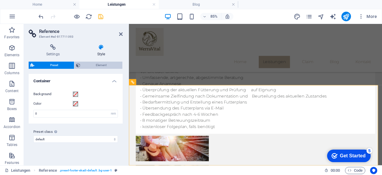
click at [97, 62] on span "Element" at bounding box center [101, 65] width 39 height 7
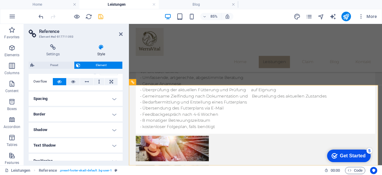
scroll to position [33, 0]
click at [69, 132] on h4 "Shadow" at bounding box center [76, 129] width 94 height 14
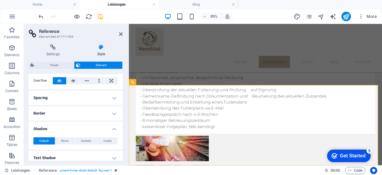
click at [69, 131] on h4 "Shadow" at bounding box center [76, 127] width 94 height 11
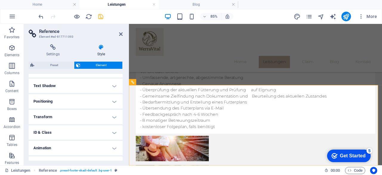
scroll to position [102, 0]
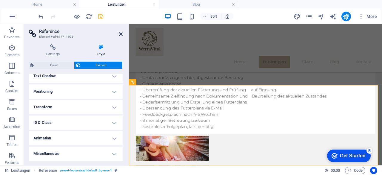
click at [121, 32] on icon at bounding box center [121, 34] width 4 height 5
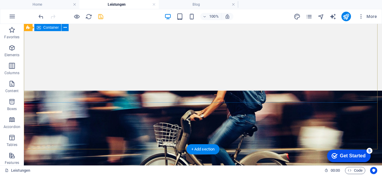
scroll to position [84, 0]
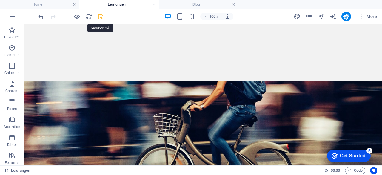
click at [100, 17] on icon "save" at bounding box center [100, 16] width 7 height 7
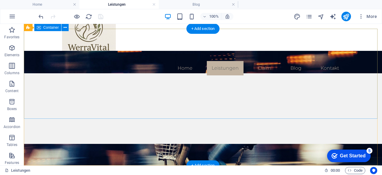
scroll to position [0, 0]
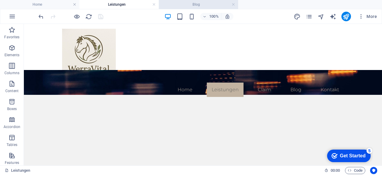
click at [180, 3] on h4 "Blog" at bounding box center [198, 4] width 79 height 7
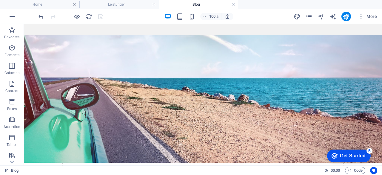
scroll to position [133, 0]
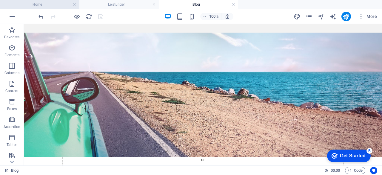
click at [65, 3] on h4 "Home" at bounding box center [39, 4] width 79 height 7
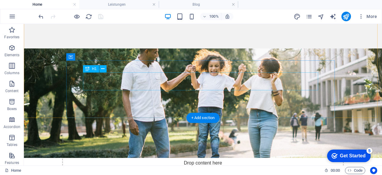
scroll to position [121, 0]
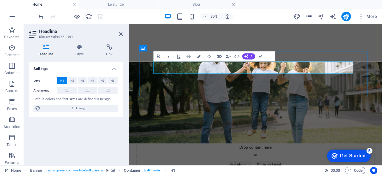
drag, startPoint x: 304, startPoint y: 76, endPoint x: 240, endPoint y: 68, distance: 64.9
click at [155, 57] on icon "button" at bounding box center [158, 56] width 6 height 6
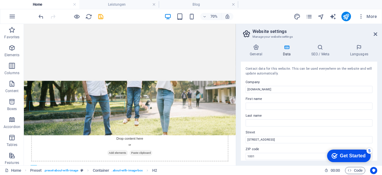
click at [372, 33] on h2 "Website settings" at bounding box center [315, 31] width 125 height 5
click at [378, 33] on aside "Website settings Manage your website settings General Data SEO / Meta Languages…" at bounding box center [309, 94] width 146 height 141
click at [377, 33] on icon at bounding box center [376, 34] width 4 height 5
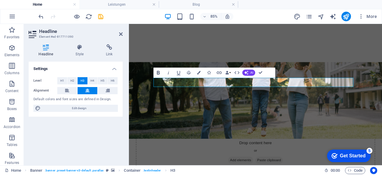
click at [159, 73] on icon "button" at bounding box center [158, 73] width 6 height 6
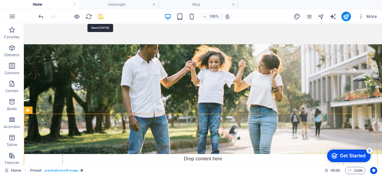
click at [100, 15] on icon "save" at bounding box center [100, 16] width 7 height 7
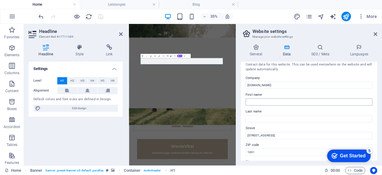
scroll to position [0, 0]
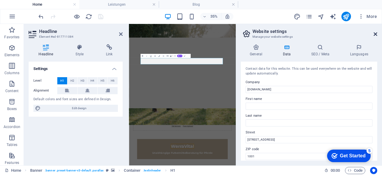
click at [374, 33] on icon at bounding box center [376, 34] width 4 height 5
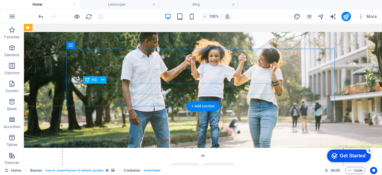
scroll to position [128, 0]
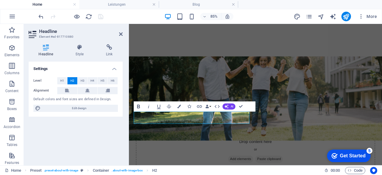
click at [139, 107] on icon "button" at bounding box center [139, 106] width 6 height 6
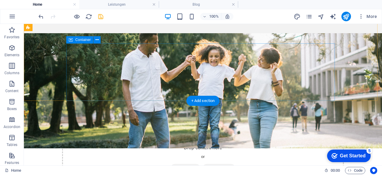
scroll to position [132, 0]
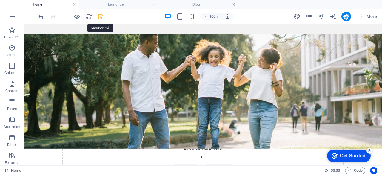
click at [101, 15] on icon "save" at bounding box center [100, 16] width 7 height 7
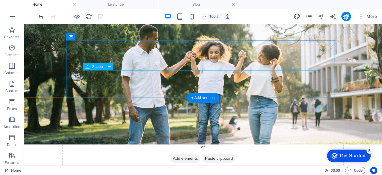
scroll to position [145, 0]
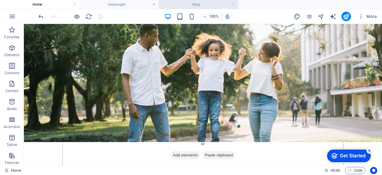
click at [203, 1] on li "Blog" at bounding box center [198, 4] width 79 height 9
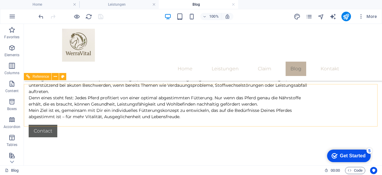
scroll to position [369, 0]
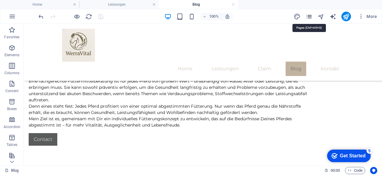
click at [308, 14] on icon "pages" at bounding box center [309, 16] width 7 height 7
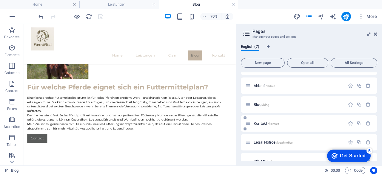
scroll to position [33, 0]
click at [258, 123] on span "Kontakt /kontakt" at bounding box center [266, 123] width 25 height 4
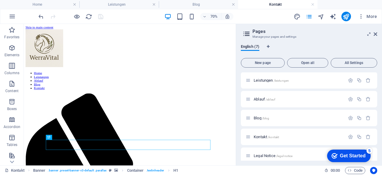
scroll to position [0, 0]
click at [373, 34] on header "Pages Manage your pages and settings" at bounding box center [309, 32] width 135 height 16
click at [374, 34] on icon at bounding box center [376, 34] width 4 height 5
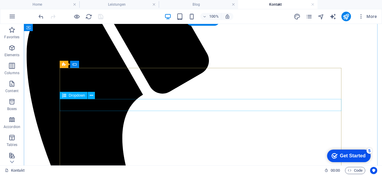
scroll to position [181, 0]
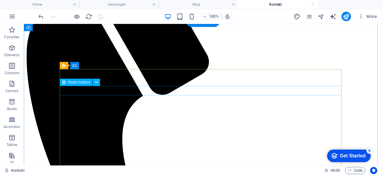
click div "Request Online Vor Ort"
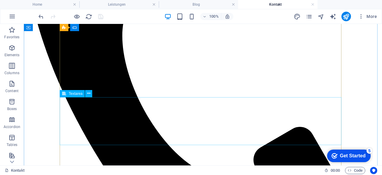
scroll to position [295, 0]
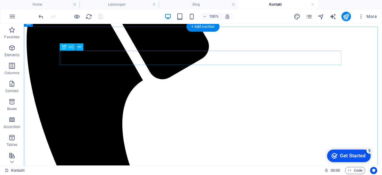
scroll to position [197, 0]
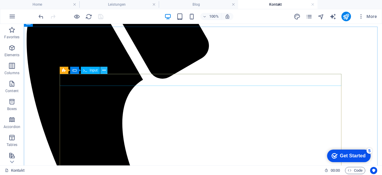
click at [102, 70] on icon at bounding box center [103, 70] width 3 height 6
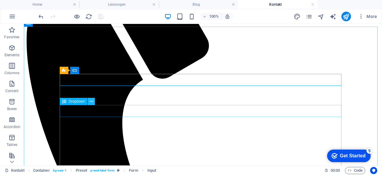
click at [90, 99] on icon at bounding box center [91, 101] width 3 height 6
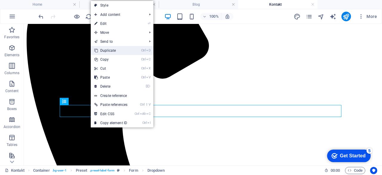
click at [117, 50] on link "Ctrl D Duplicate" at bounding box center [111, 50] width 40 height 9
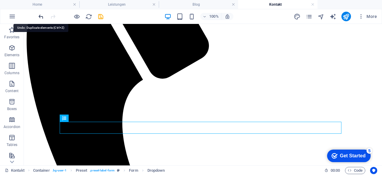
click at [41, 17] on icon "undo" at bounding box center [41, 16] width 7 height 7
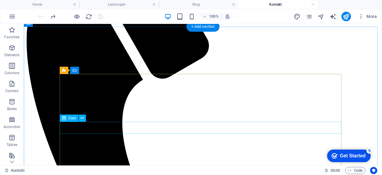
click div "Desired Date"
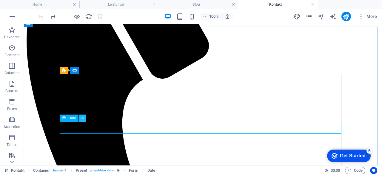
click at [84, 118] on icon at bounding box center [82, 118] width 3 height 6
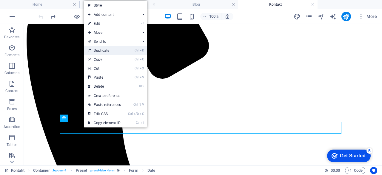
click at [113, 52] on link "Ctrl D Duplicate" at bounding box center [104, 50] width 40 height 9
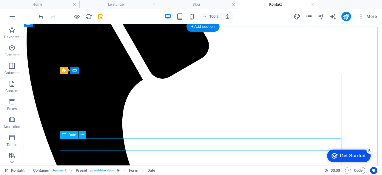
click div "Desired Date"
select select "3"
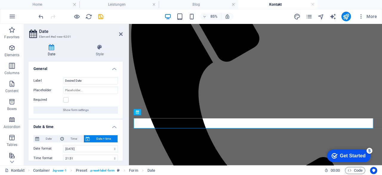
scroll to position [180, 0]
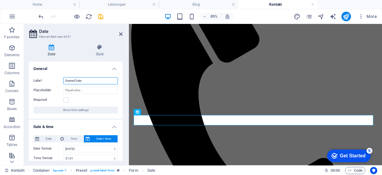
click at [85, 82] on input "Desired Date" at bounding box center [90, 80] width 55 height 7
type input "D"
click at [118, 33] on h2 "Date" at bounding box center [81, 31] width 84 height 5
click at [83, 77] on input "Label" at bounding box center [90, 80] width 55 height 7
type input "Bevorzugtes T"
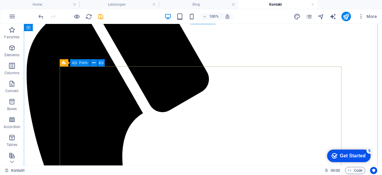
scroll to position [159, 0]
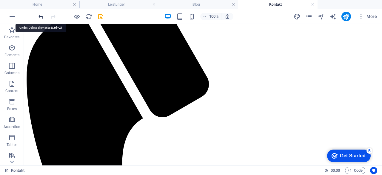
click at [44, 18] on icon "undo" at bounding box center [41, 16] width 7 height 7
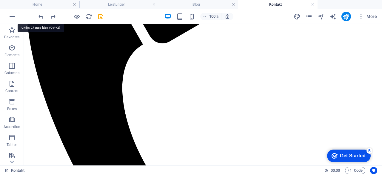
scroll to position [226, 0]
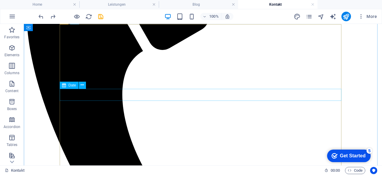
click div "Bevorzugtes T"
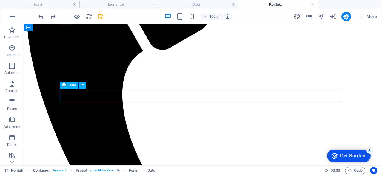
click div "Bevorzugtes T"
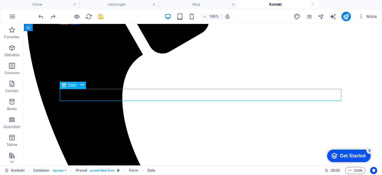
select select "3"
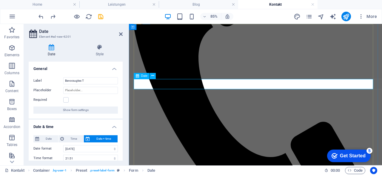
click div "Bevorzugtes T"
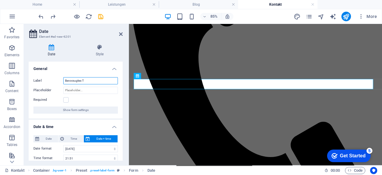
click at [97, 82] on input "Bevorzugtes T" at bounding box center [90, 80] width 55 height 7
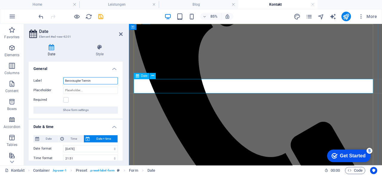
type input "Bevorzugter Termin"
click input "Desired Date"
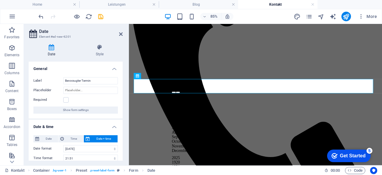
click at [119, 31] on h2 "Date" at bounding box center [81, 31] width 84 height 5
click at [120, 33] on icon at bounding box center [121, 34] width 4 height 5
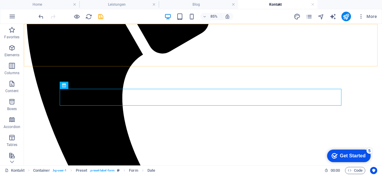
scroll to position [226, 0]
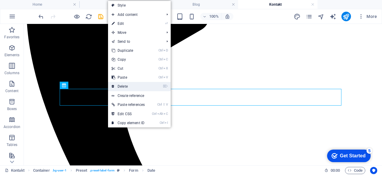
click at [130, 88] on link "⌦ Delete" at bounding box center [128, 86] width 40 height 9
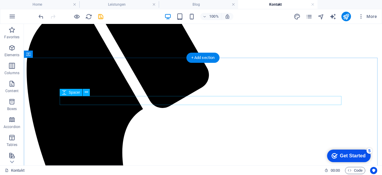
scroll to position [166, 0]
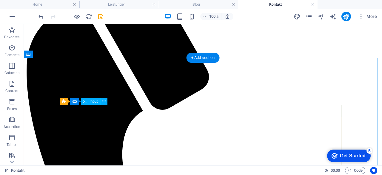
click div "Name"
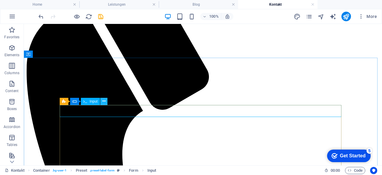
click at [105, 103] on icon at bounding box center [103, 101] width 3 height 6
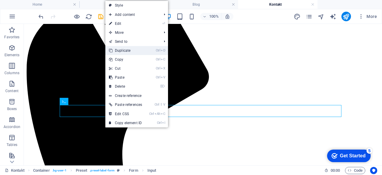
click at [131, 53] on link "Ctrl D Duplicate" at bounding box center [125, 50] width 40 height 9
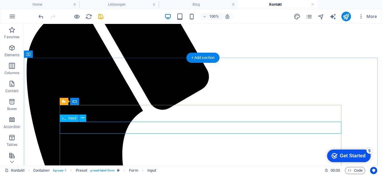
click div "Name"
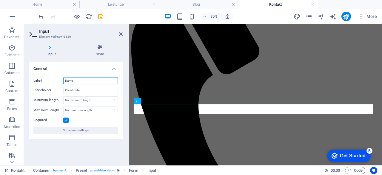
click at [85, 83] on input "Name" at bounding box center [90, 80] width 55 height 7
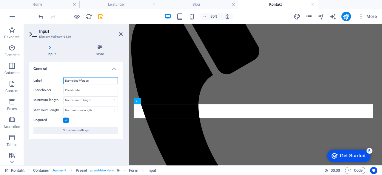
click at [80, 80] on input "Name des Pferdes" at bounding box center [90, 80] width 55 height 7
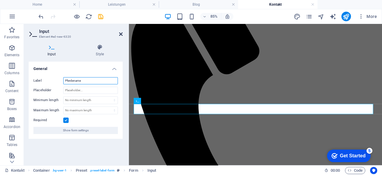
type input "Pferdename"
click at [119, 34] on icon at bounding box center [121, 34] width 4 height 5
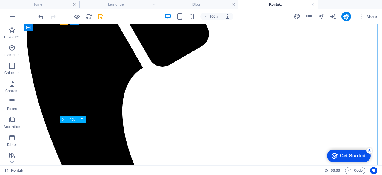
scroll to position [226, 0]
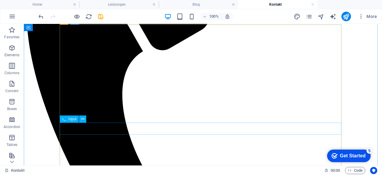
click div "Address"
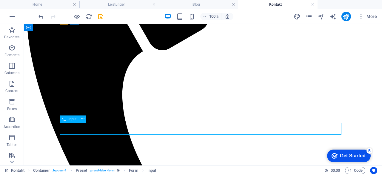
click div "Address"
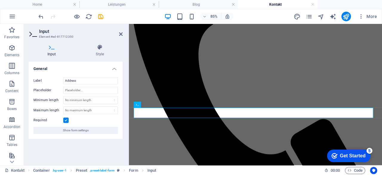
scroll to position [222, 0]
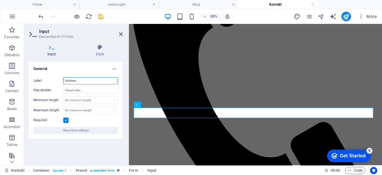
click at [77, 81] on input "Address" at bounding box center [90, 80] width 55 height 7
type input "Adresse"
click at [122, 32] on icon at bounding box center [121, 34] width 4 height 5
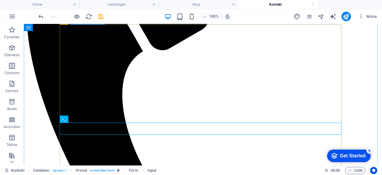
scroll to position [238, 0]
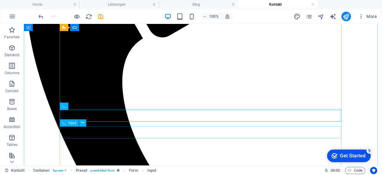
click div "Phone"
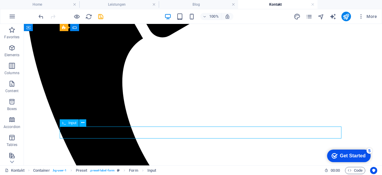
click div "Phone"
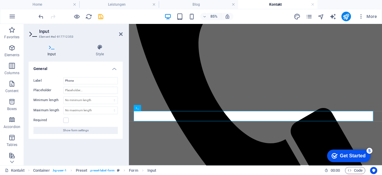
scroll to position [235, 0]
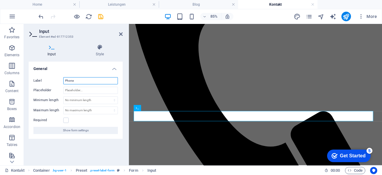
click at [83, 83] on input "Phone" at bounding box center [90, 80] width 55 height 7
type input "P"
type input "Telefonnummer"
click at [122, 33] on icon at bounding box center [121, 34] width 4 height 5
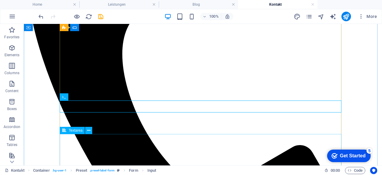
scroll to position [266, 0]
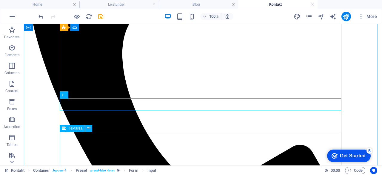
click div "Message"
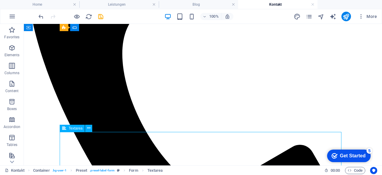
click div "Message"
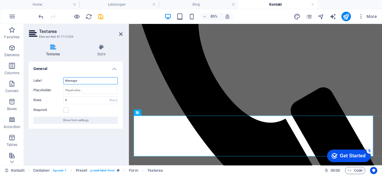
click at [81, 79] on input "Message" at bounding box center [90, 80] width 55 height 7
type input "M"
type input "Nachricht"
click at [121, 34] on icon at bounding box center [121, 34] width 4 height 5
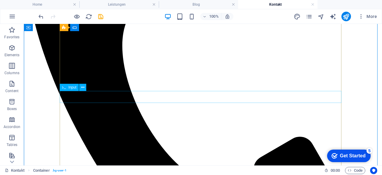
scroll to position [273, 0]
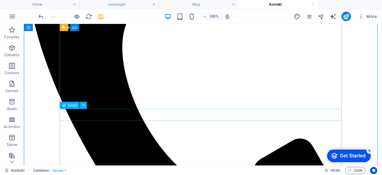
click div "Email"
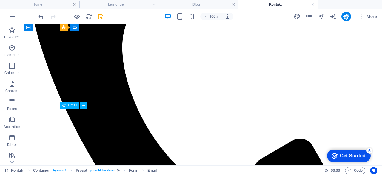
click div "Email"
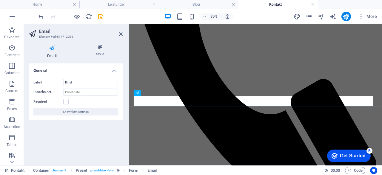
scroll to position [269, 0]
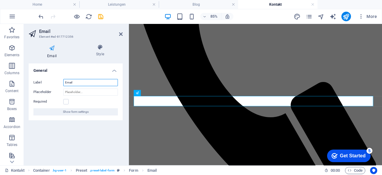
click at [69, 82] on input "Email" at bounding box center [90, 82] width 55 height 7
type input "E-Mail"
click at [123, 34] on aside "Email Element #ed-817712356 Email Style General Label E-Mail Placeholder Requir…" at bounding box center [76, 94] width 105 height 141
click at [120, 33] on icon at bounding box center [121, 34] width 4 height 5
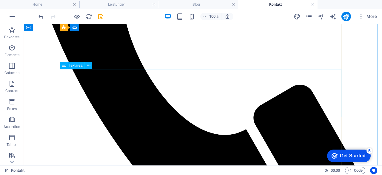
scroll to position [331, 0]
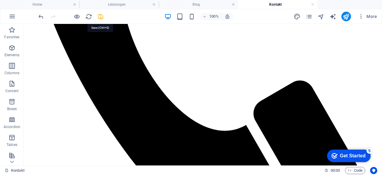
click at [100, 16] on icon "save" at bounding box center [100, 16] width 7 height 7
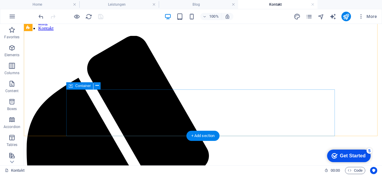
scroll to position [87, 0]
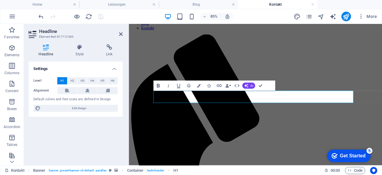
click at [160, 86] on icon "button" at bounding box center [158, 85] width 6 height 6
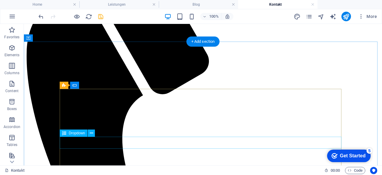
scroll to position [182, 0]
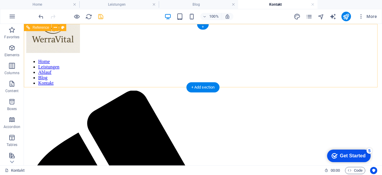
scroll to position [0, 0]
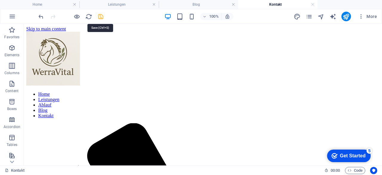
click at [101, 18] on icon "save" at bounding box center [100, 16] width 7 height 7
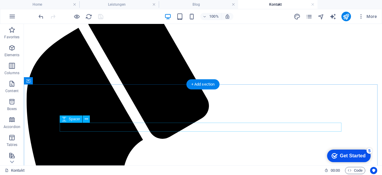
scroll to position [140, 0]
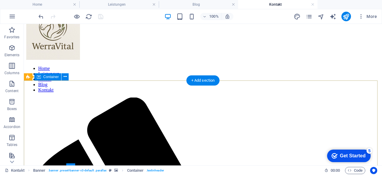
scroll to position [0, 0]
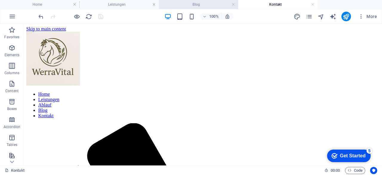
click at [205, 1] on h4 "Blog" at bounding box center [198, 4] width 79 height 7
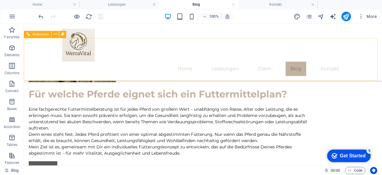
scroll to position [343, 0]
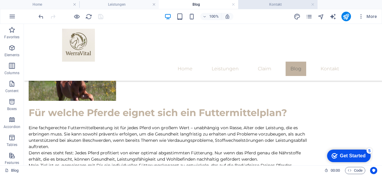
click at [272, 8] on li "Kontakt" at bounding box center [277, 4] width 79 height 9
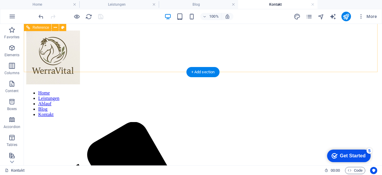
scroll to position [0, 0]
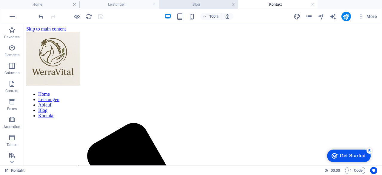
click at [204, 4] on h4 "Blog" at bounding box center [198, 4] width 79 height 7
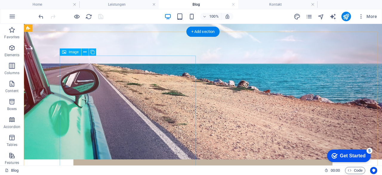
scroll to position [210, 0]
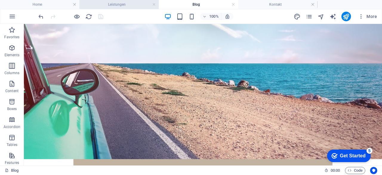
click at [123, 4] on h4 "Leistungen" at bounding box center [118, 4] width 79 height 7
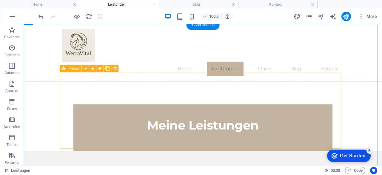
scroll to position [192, 0]
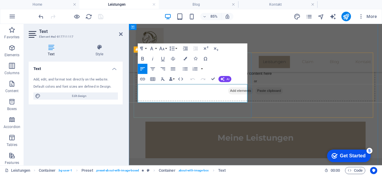
drag, startPoint x: 141, startPoint y: 98, endPoint x: 247, endPoint y: 113, distance: 107.7
copy p "Du hast spezifische Fragen zur Fütterung oder Haltung deines Pferdes? In einem …"
click at [284, 62] on div "Home Leistungen Claim Blog Kontakt" at bounding box center [278, 52] width 298 height 57
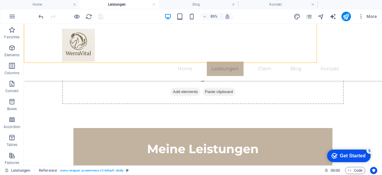
scroll to position [192, 0]
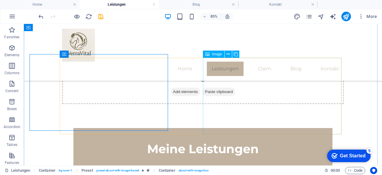
scroll to position [192, 0]
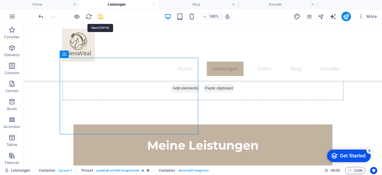
click at [102, 19] on icon "save" at bounding box center [100, 16] width 7 height 7
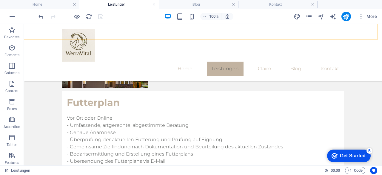
scroll to position [466, 0]
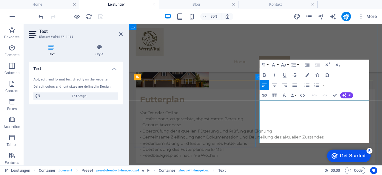
drag, startPoint x: 331, startPoint y: 119, endPoint x: 283, endPoint y: 115, distance: 48.0
click at [263, 73] on icon "button" at bounding box center [265, 75] width 6 height 6
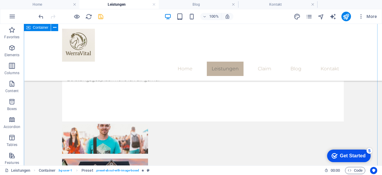
scroll to position [365, 0]
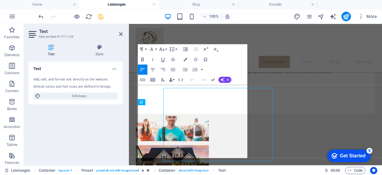
scroll to position [361, 0]
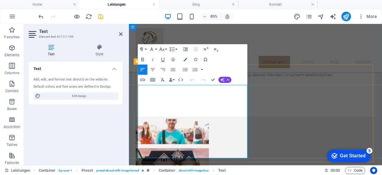
drag, startPoint x: 189, startPoint y: 96, endPoint x: 138, endPoint y: 93, distance: 51.2
click at [144, 58] on icon "button" at bounding box center [143, 59] width 6 height 6
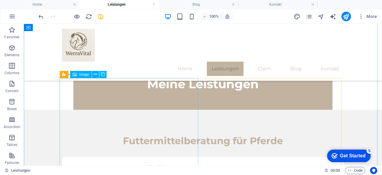
scroll to position [253, 0]
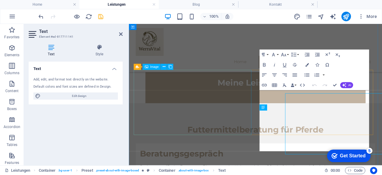
scroll to position [250, 0]
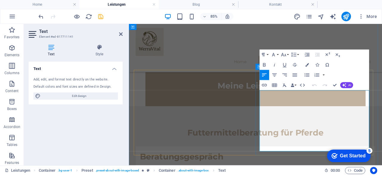
drag, startPoint x: 332, startPoint y: 105, endPoint x: 279, endPoint y: 108, distance: 53.2
click at [264, 67] on icon "button" at bounding box center [265, 65] width 6 height 6
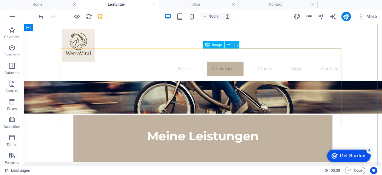
scroll to position [198, 0]
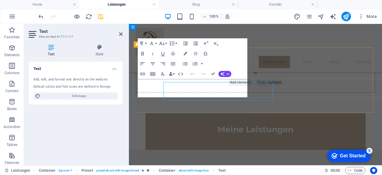
scroll to position [195, 0]
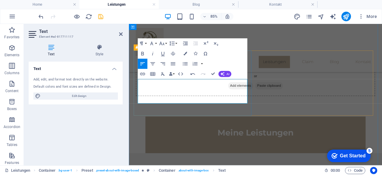
scroll to position [191, 0]
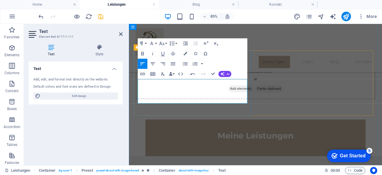
drag, startPoint x: 171, startPoint y: 92, endPoint x: 137, endPoint y: 91, distance: 34.1
click at [143, 51] on icon "button" at bounding box center [143, 53] width 6 height 6
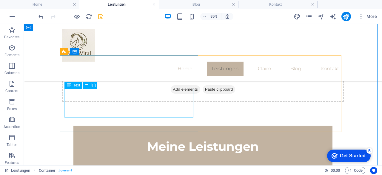
scroll to position [195, 0]
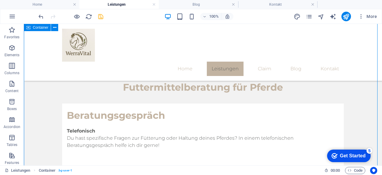
scroll to position [308, 0]
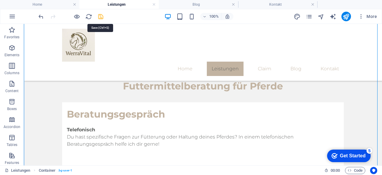
click at [99, 14] on icon "save" at bounding box center [100, 16] width 7 height 7
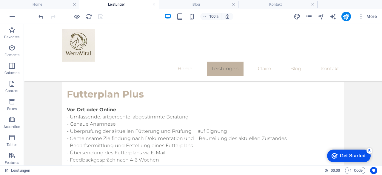
scroll to position [544, 0]
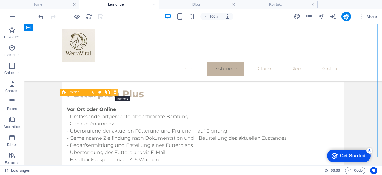
click at [117, 93] on button at bounding box center [114, 91] width 7 height 7
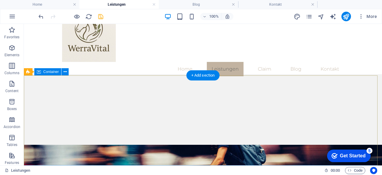
scroll to position [7, 0]
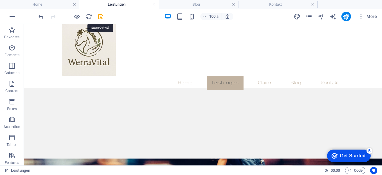
click at [99, 19] on icon "save" at bounding box center [100, 16] width 7 height 7
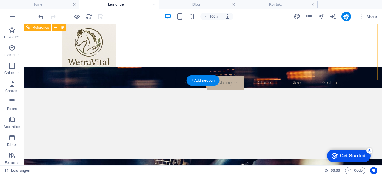
scroll to position [0, 0]
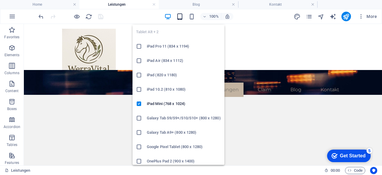
click at [181, 18] on icon "button" at bounding box center [180, 16] width 7 height 7
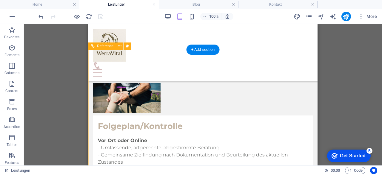
scroll to position [710, 0]
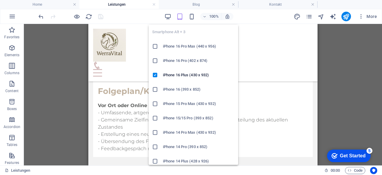
click at [190, 21] on div "Smartphone Alt + 3 iPhone 16 Pro Max (440 x 956) iPhone 16 Pro (402 x 874) iPho…" at bounding box center [194, 92] width 90 height 145
click at [191, 18] on icon "button" at bounding box center [191, 16] width 7 height 7
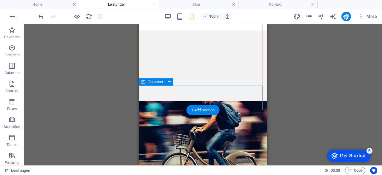
scroll to position [0, 0]
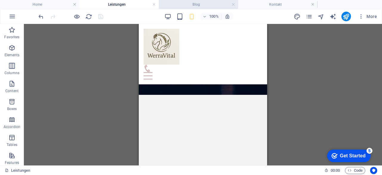
click at [209, 1] on h4 "Blog" at bounding box center [198, 4] width 79 height 7
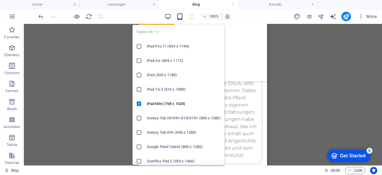
click at [180, 16] on icon "button" at bounding box center [180, 16] width 7 height 7
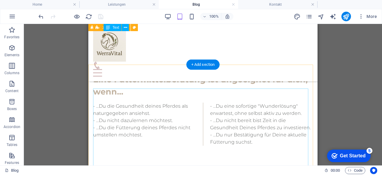
scroll to position [506, 0]
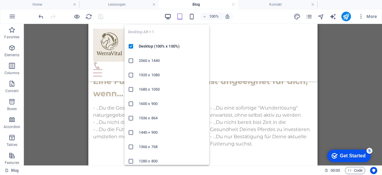
click at [167, 16] on icon "button" at bounding box center [168, 16] width 7 height 7
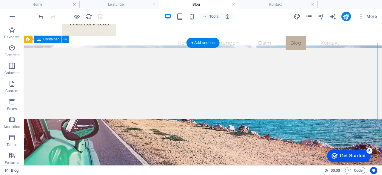
scroll to position [44, 0]
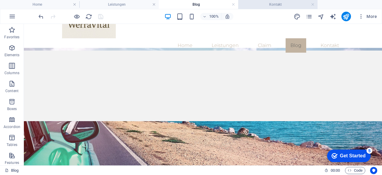
click at [265, 3] on h4 "Kontakt" at bounding box center [277, 4] width 79 height 7
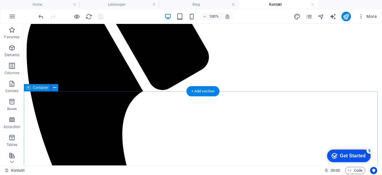
scroll to position [0, 0]
